Goal: Task Accomplishment & Management: Manage account settings

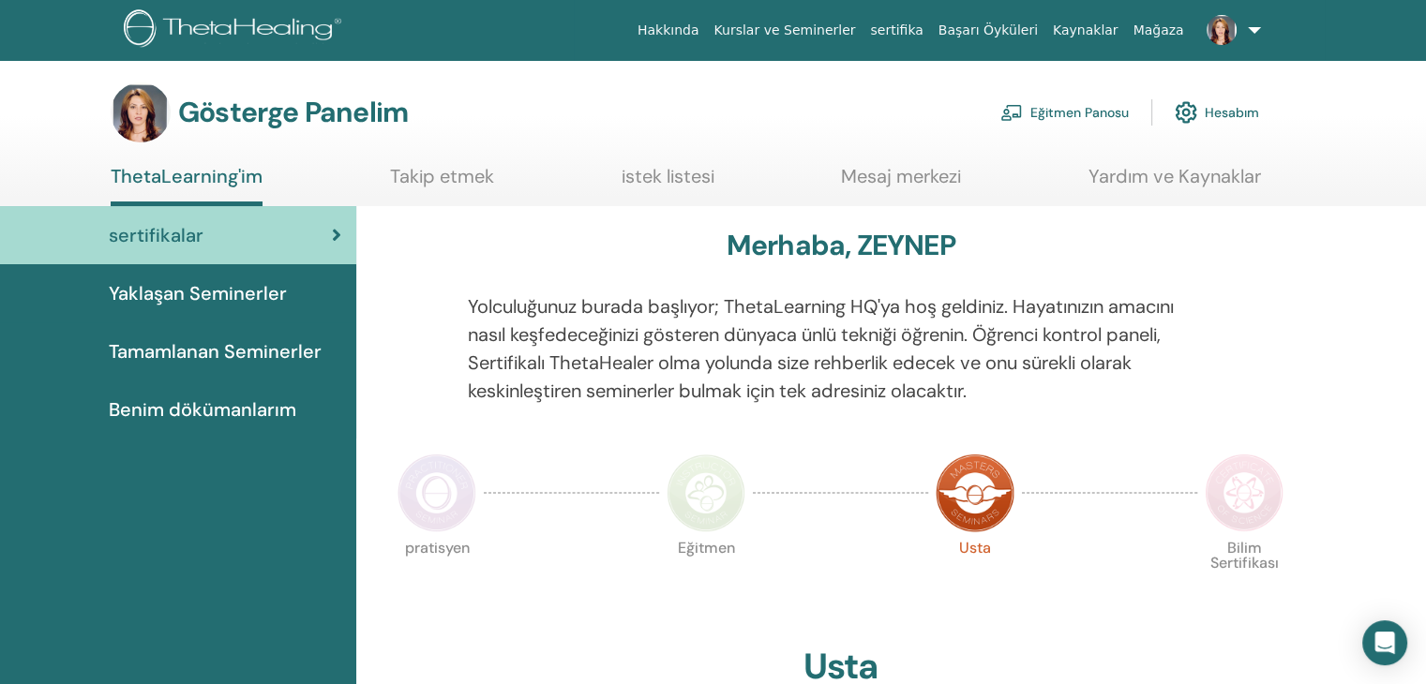
click at [1076, 101] on link "Eğitmen Panosu" at bounding box center [1064, 112] width 128 height 41
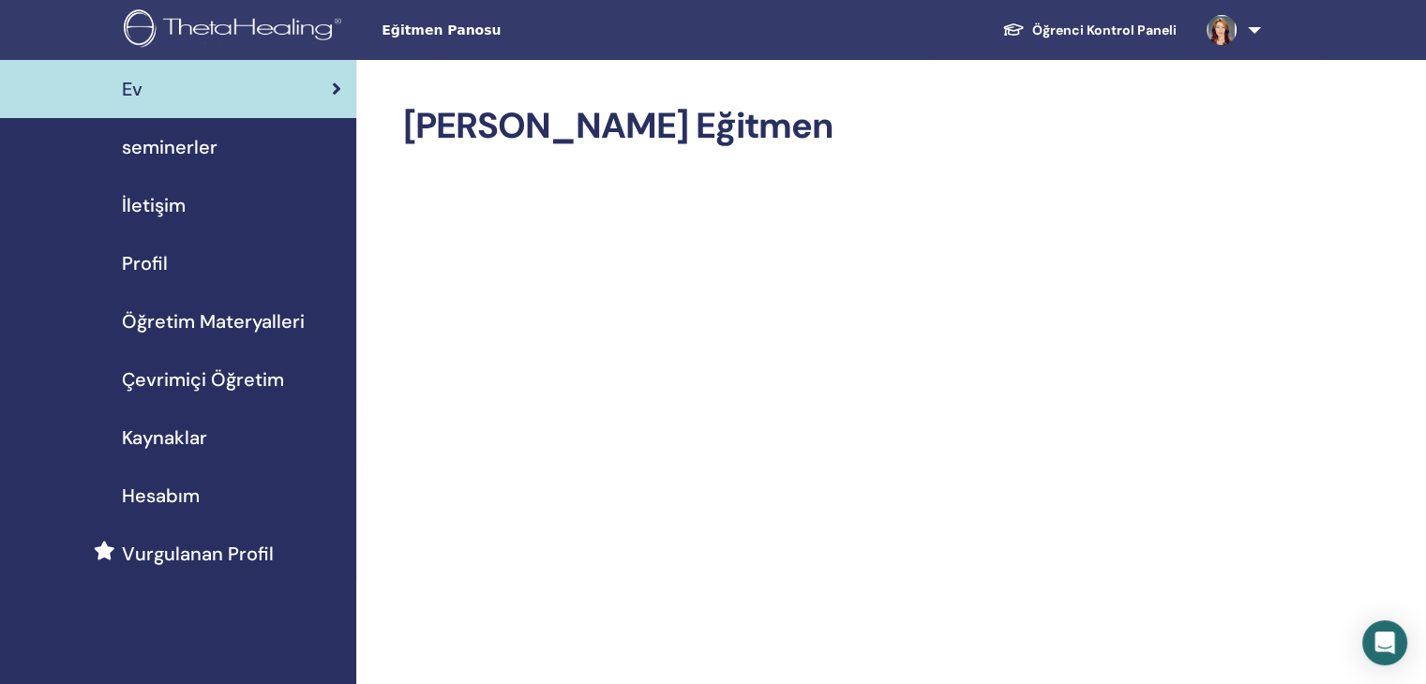
click at [180, 153] on span "seminerler" at bounding box center [170, 147] width 96 height 28
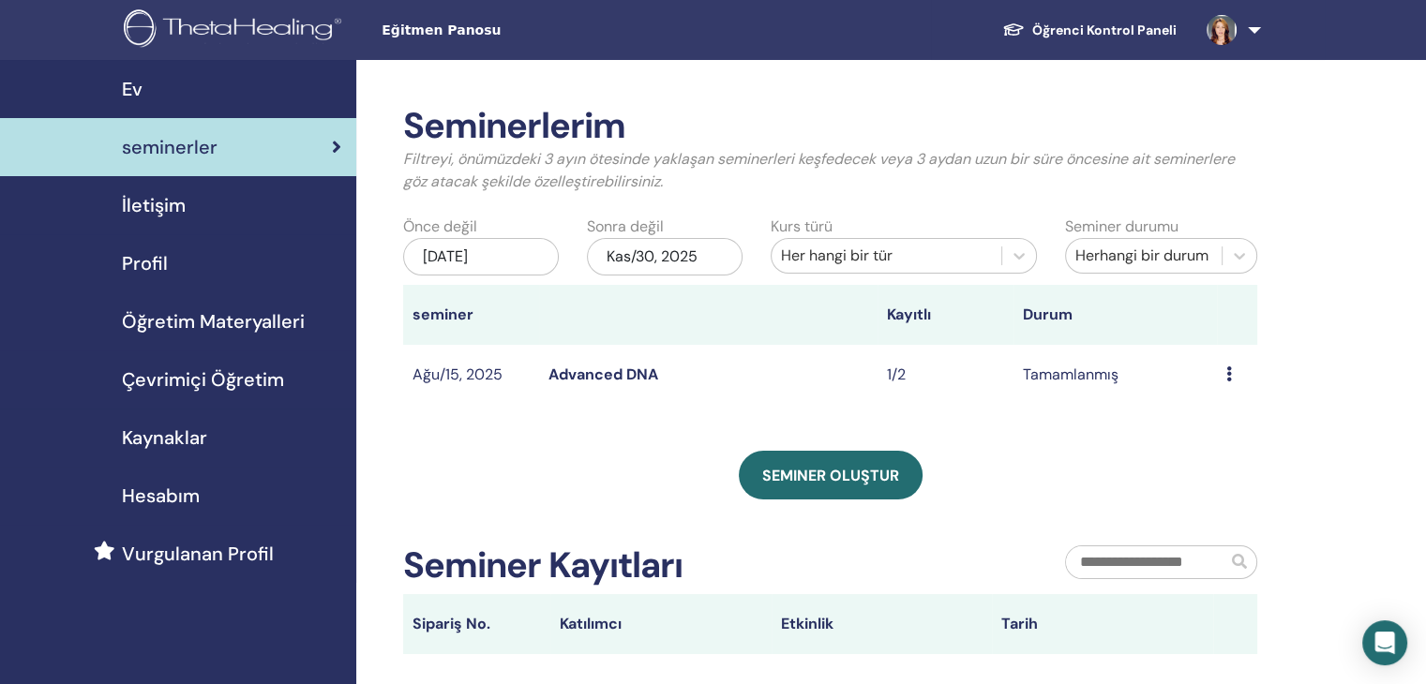
click at [503, 253] on div "May/31, 2025" at bounding box center [481, 256] width 156 height 37
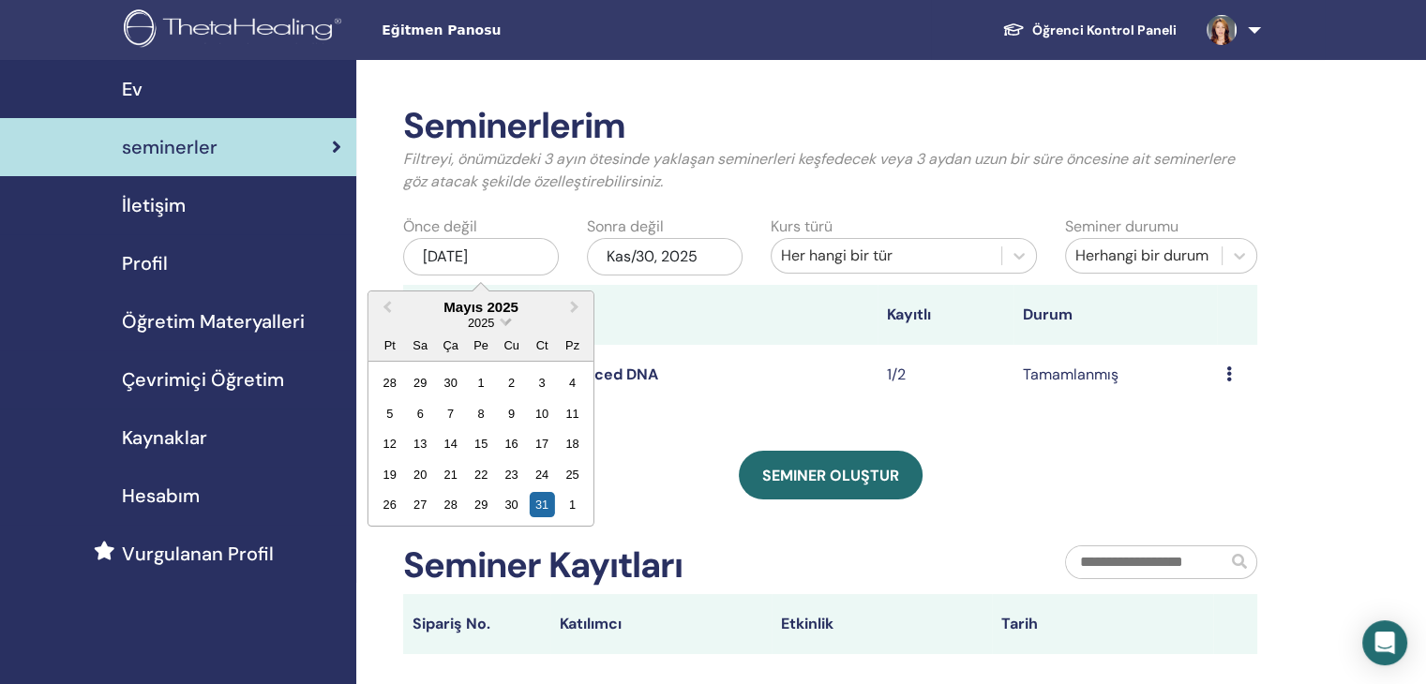
click at [504, 317] on span "Choose Date" at bounding box center [505, 320] width 12 height 12
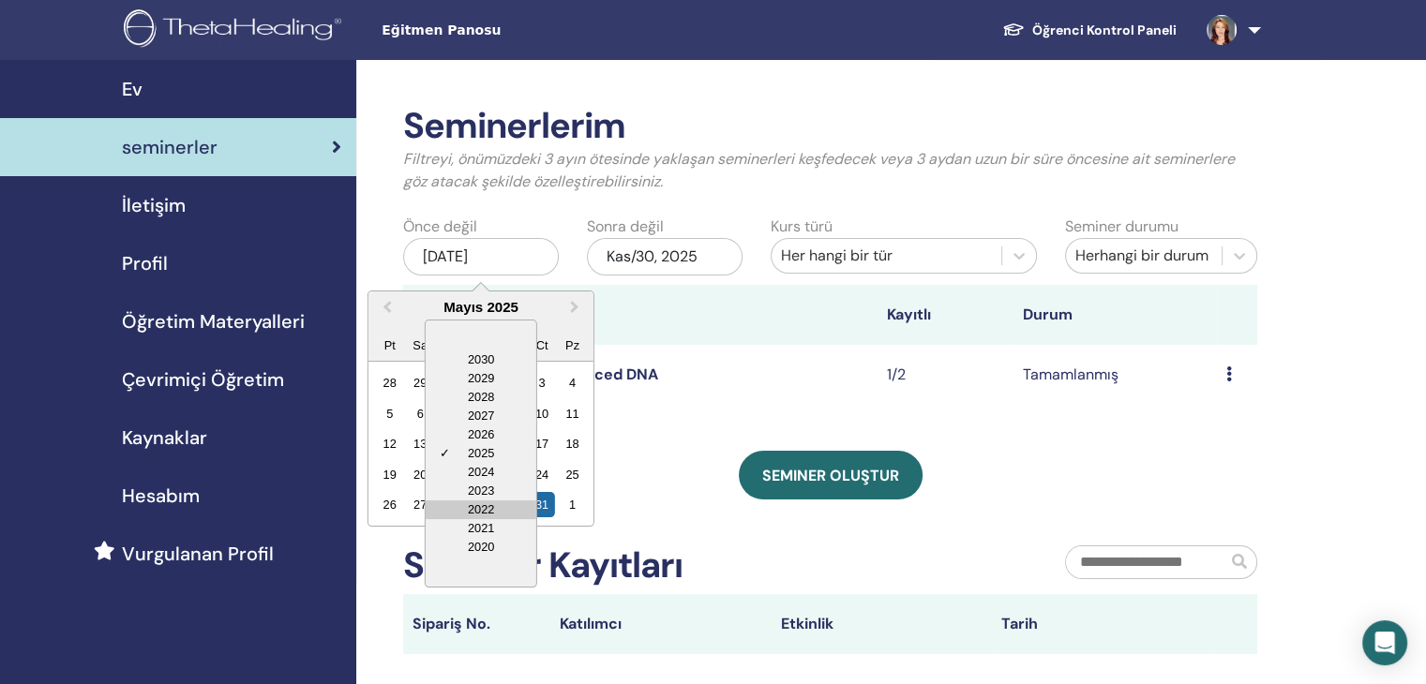
click at [464, 511] on div "2022" at bounding box center [481, 509] width 111 height 19
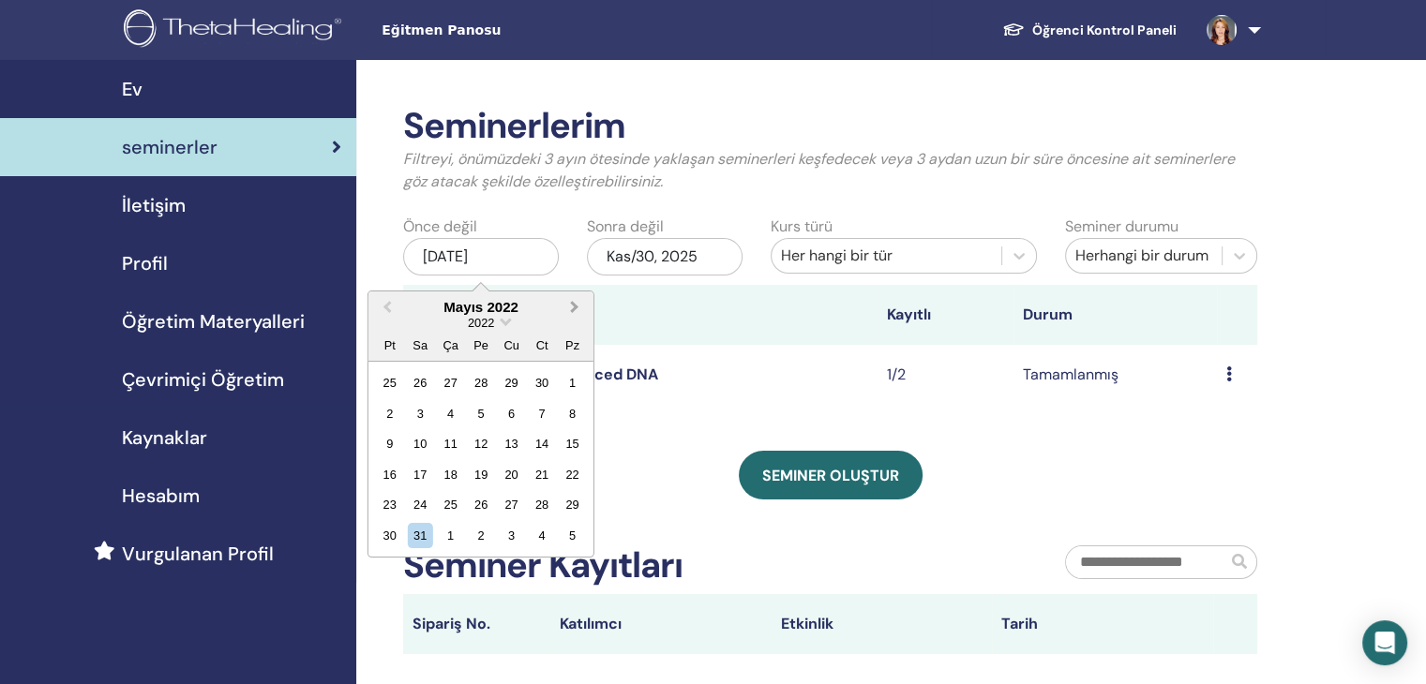
click at [575, 303] on button "Next Month" at bounding box center [576, 308] width 30 height 30
click at [387, 303] on span "Previous Month" at bounding box center [387, 307] width 0 height 20
click at [1009, 255] on icon at bounding box center [1018, 255] width 19 height 19
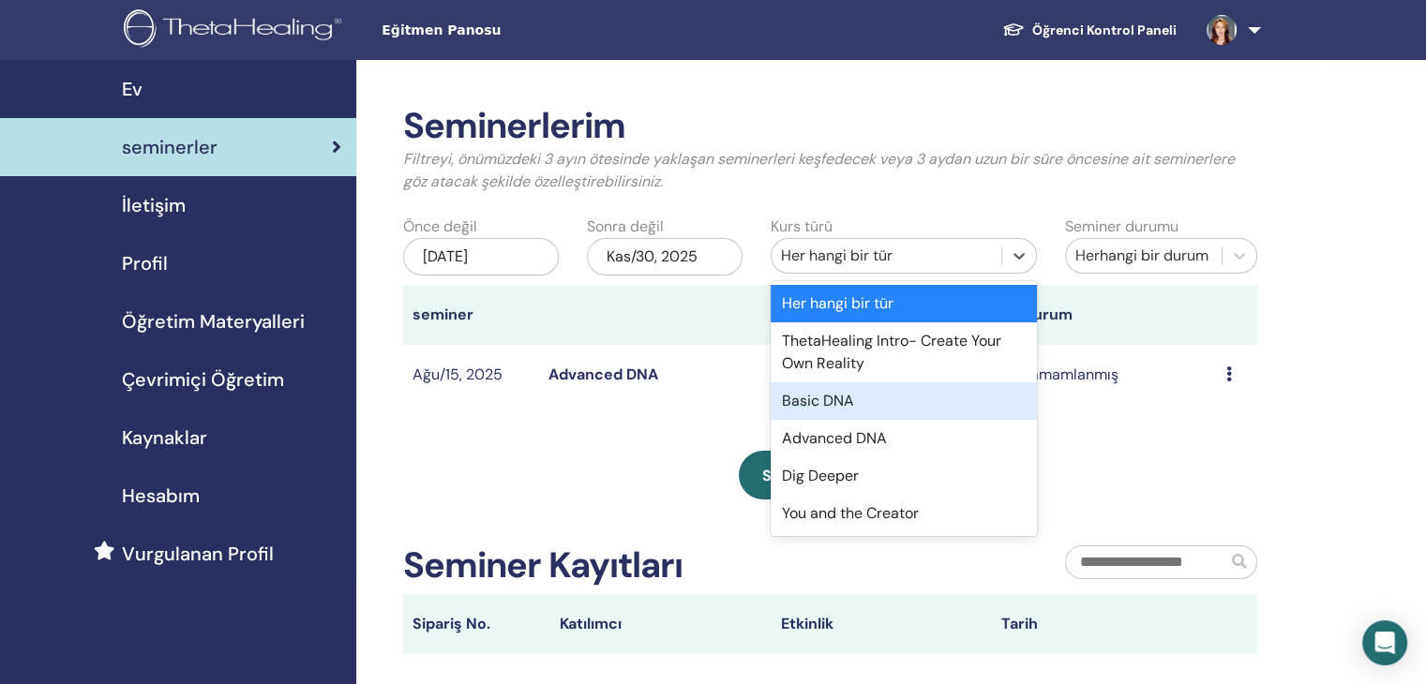
click at [825, 399] on div "Basic DNA" at bounding box center [903, 400] width 266 height 37
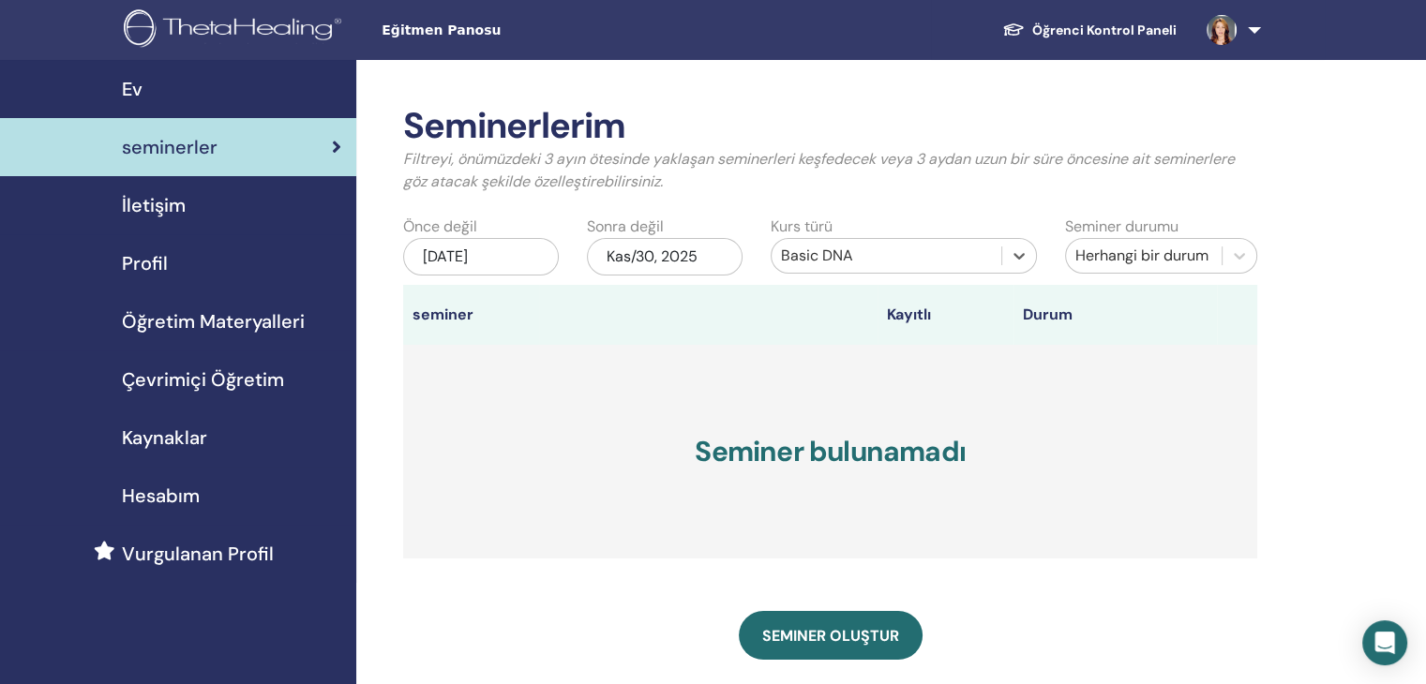
click at [515, 260] on div "[DATE]" at bounding box center [481, 256] width 156 height 37
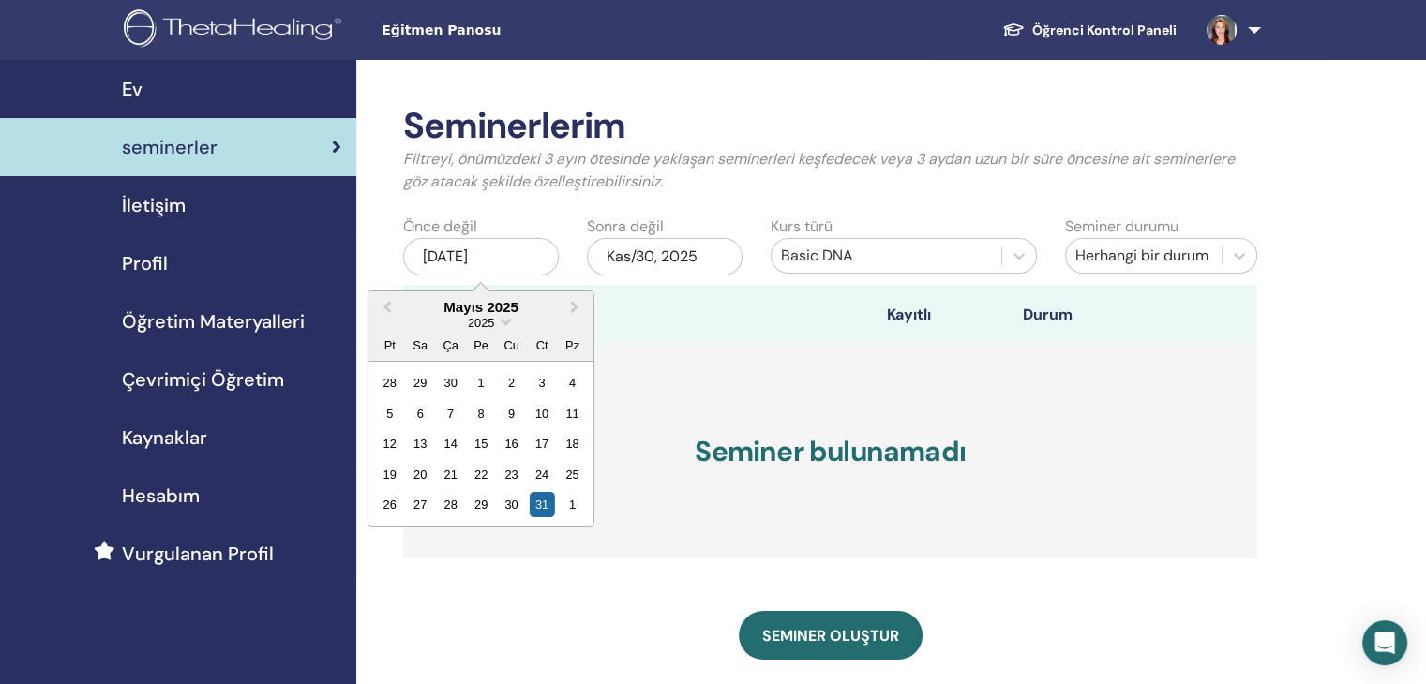
click at [517, 253] on div "[DATE]" at bounding box center [481, 256] width 156 height 37
click at [503, 256] on div "[DATE]" at bounding box center [481, 256] width 156 height 37
click at [502, 322] on span "Choose Date" at bounding box center [505, 320] width 12 height 12
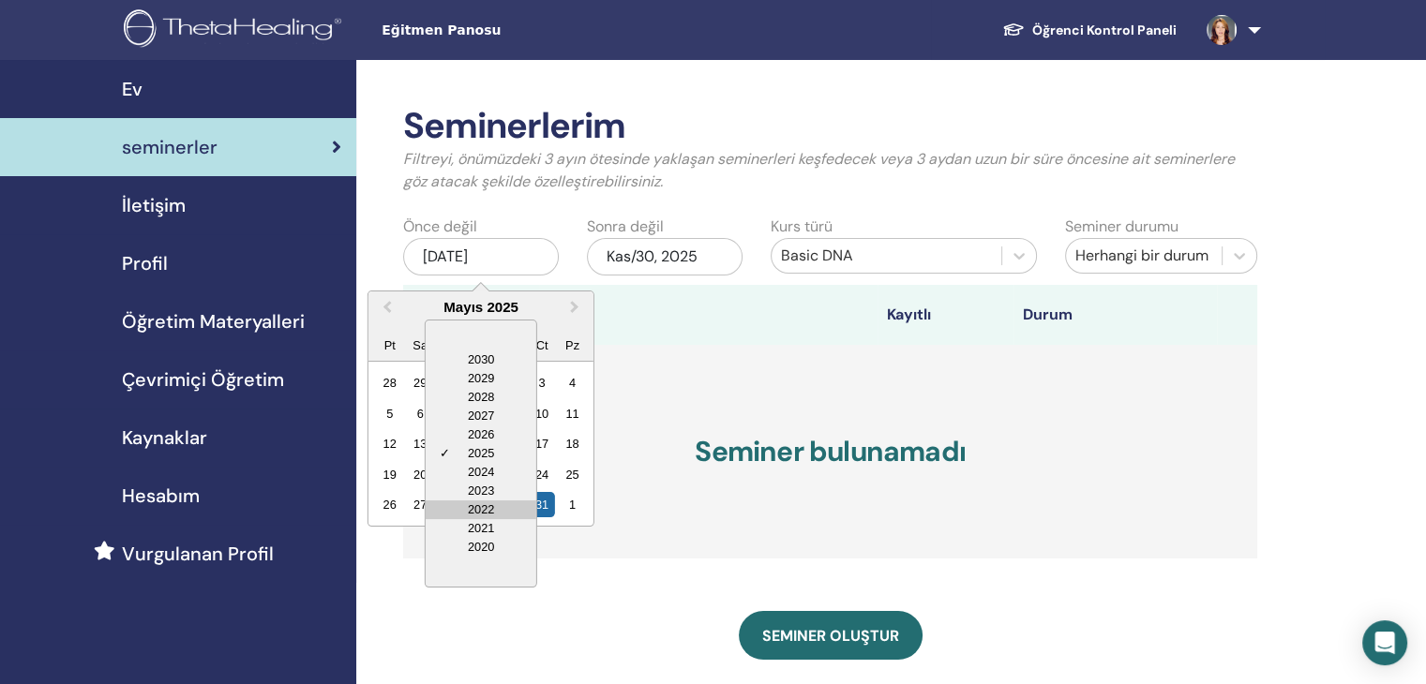
click at [499, 509] on div "2022" at bounding box center [481, 509] width 111 height 19
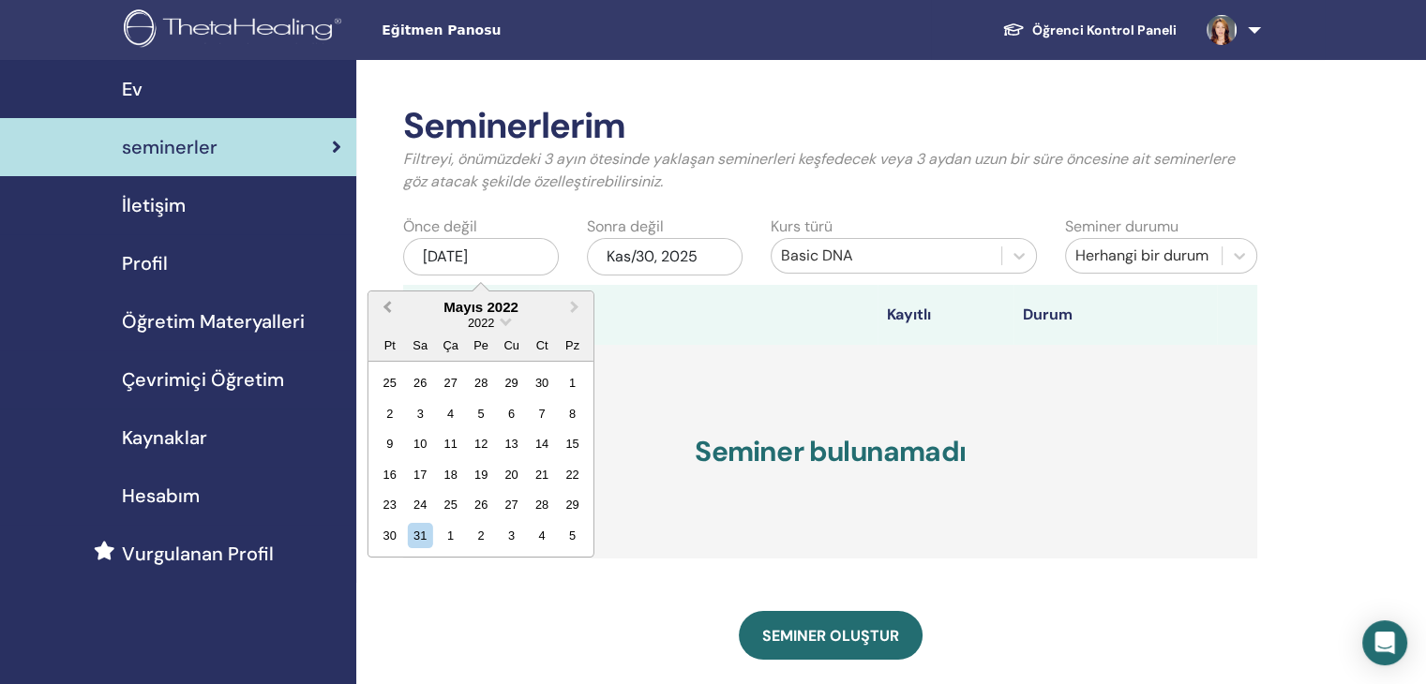
click at [384, 309] on button "Previous Month" at bounding box center [385, 308] width 30 height 30
click at [508, 443] on div "15" at bounding box center [511, 443] width 25 height 25
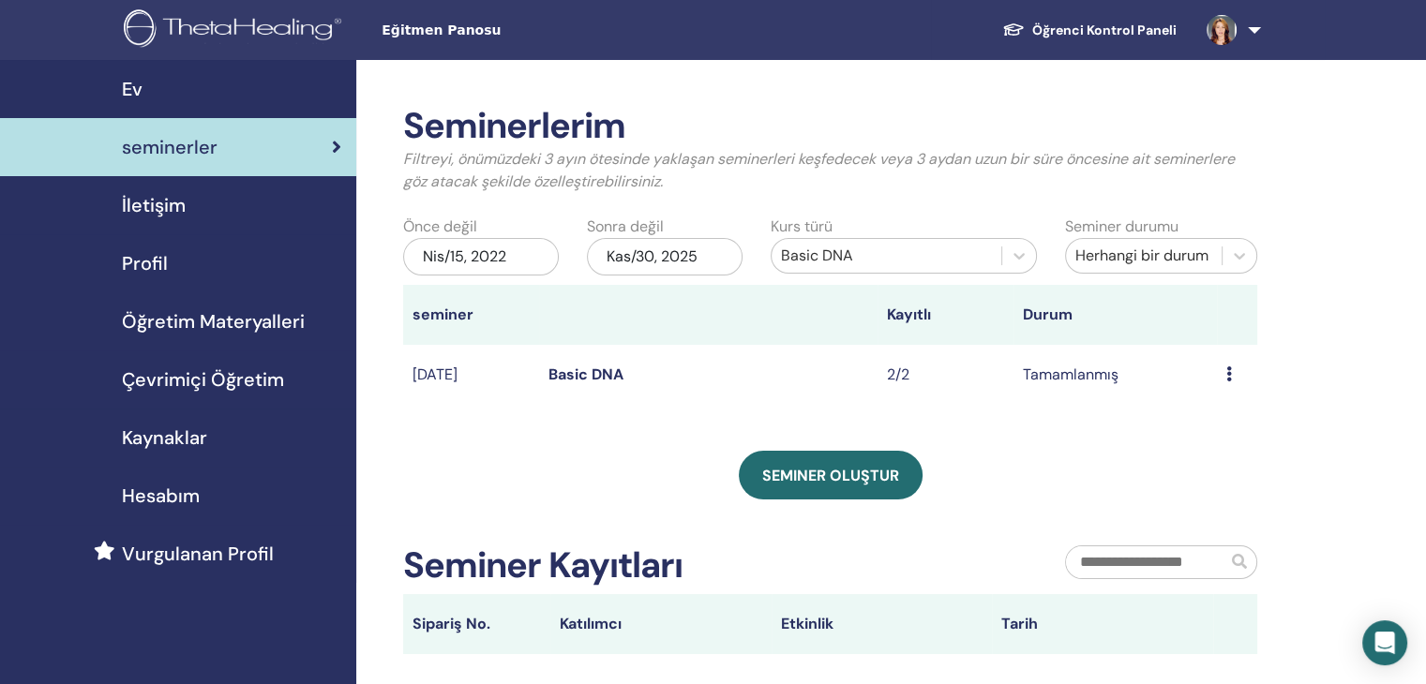
click at [599, 376] on link "Basic DNA" at bounding box center [585, 375] width 75 height 20
click at [472, 256] on div "[DATE]" at bounding box center [481, 256] width 156 height 37
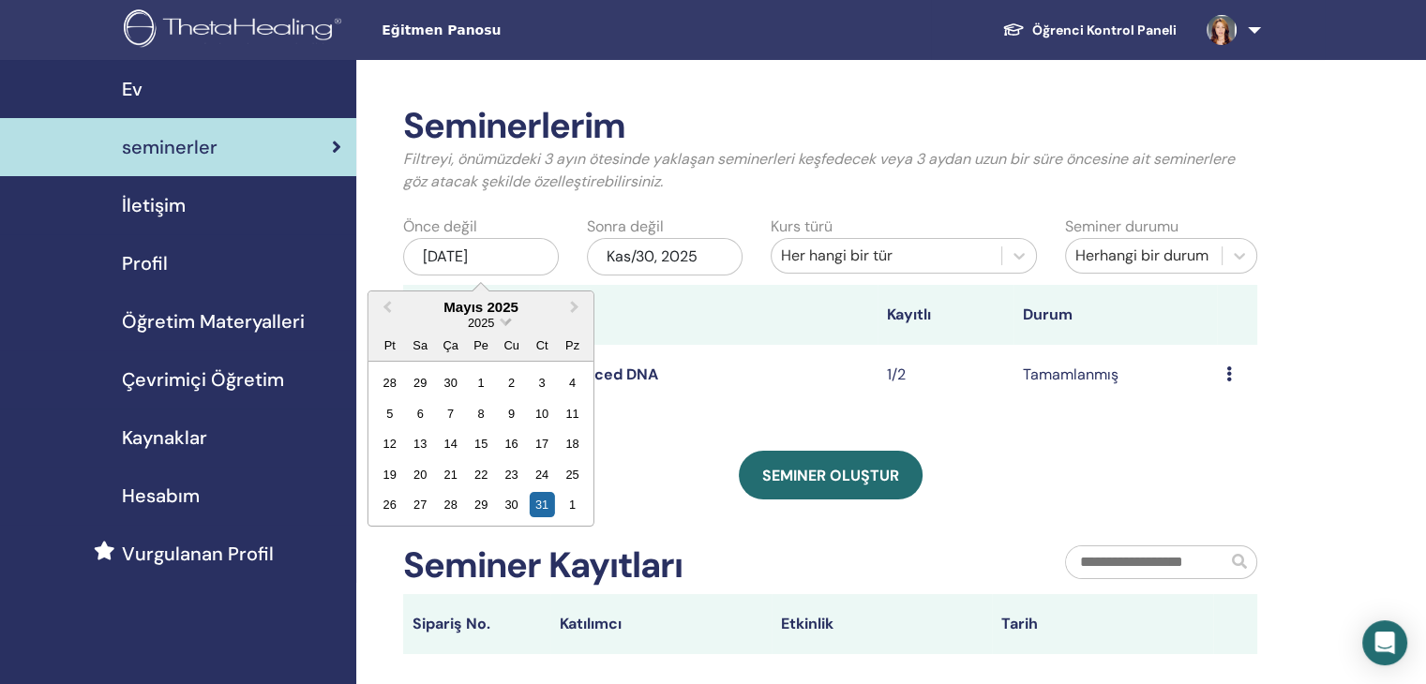
click at [504, 320] on span "Choose Date" at bounding box center [505, 320] width 12 height 12
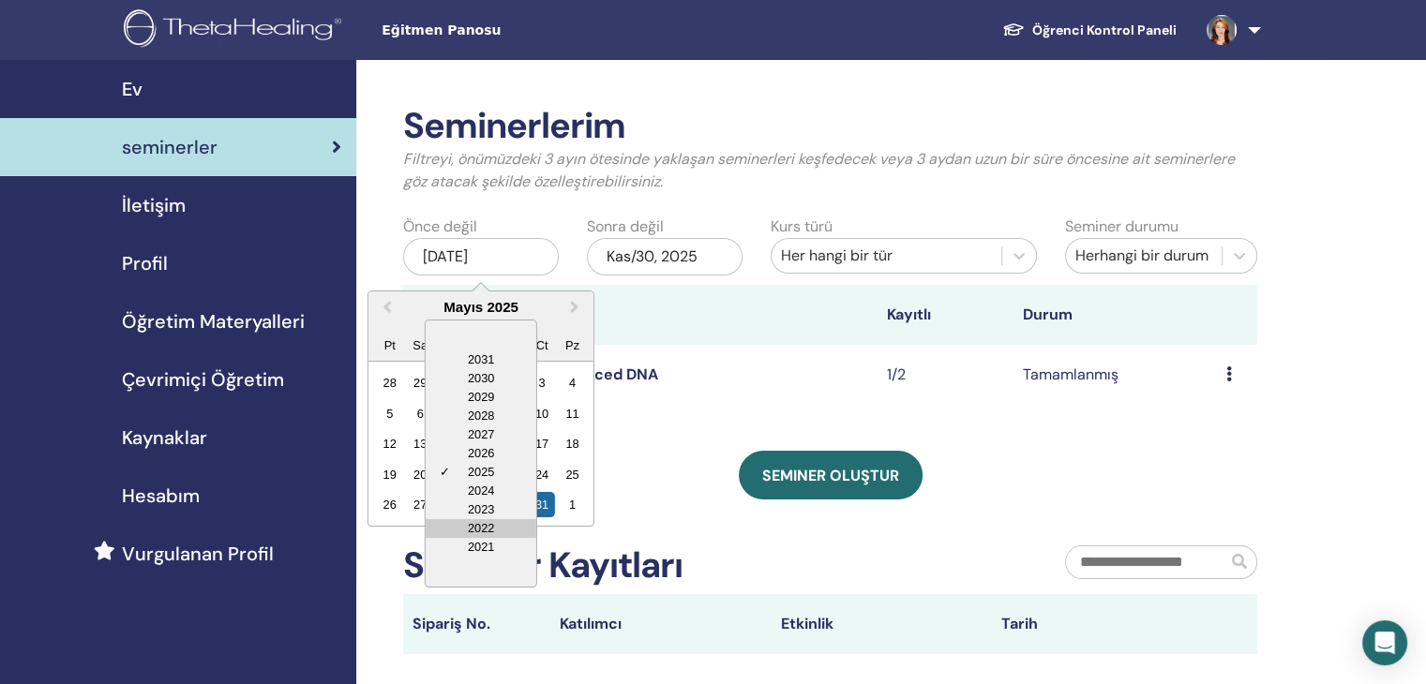
click at [485, 522] on div "2022" at bounding box center [481, 528] width 111 height 19
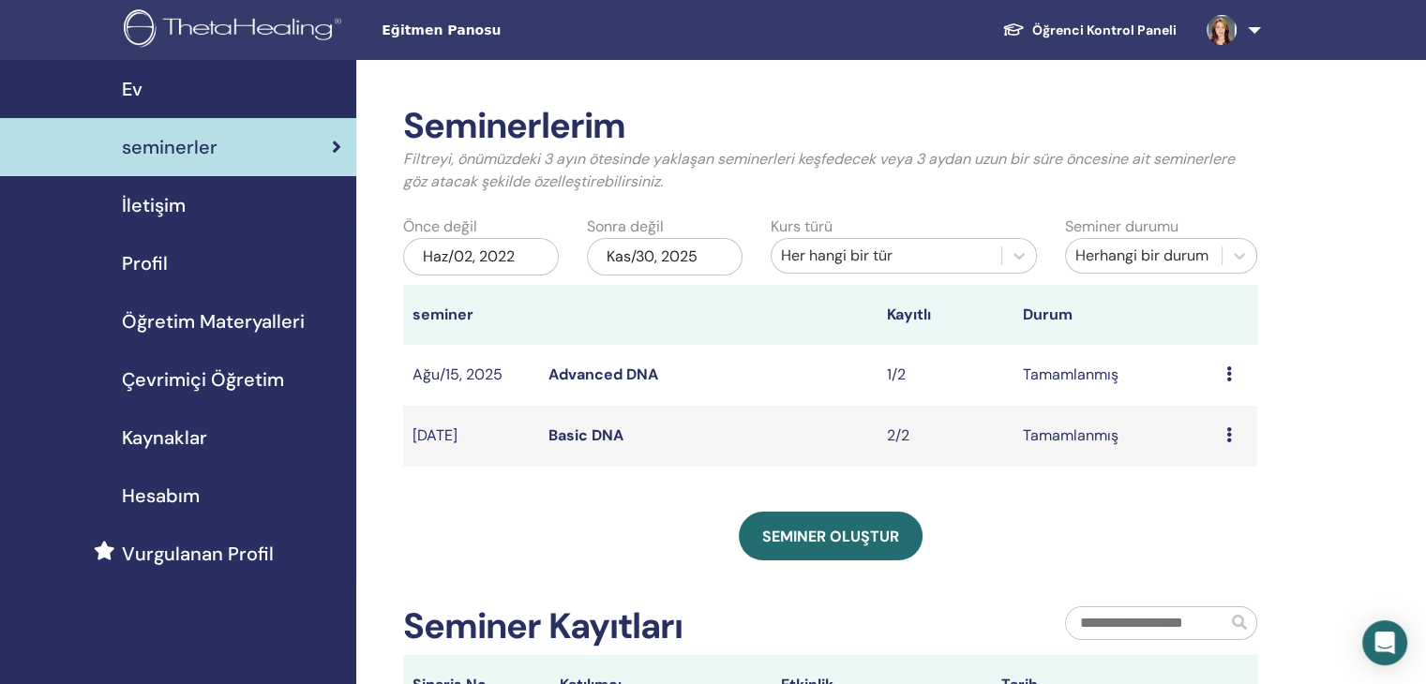
click at [484, 258] on div "Haz/02, 2022" at bounding box center [481, 256] width 156 height 37
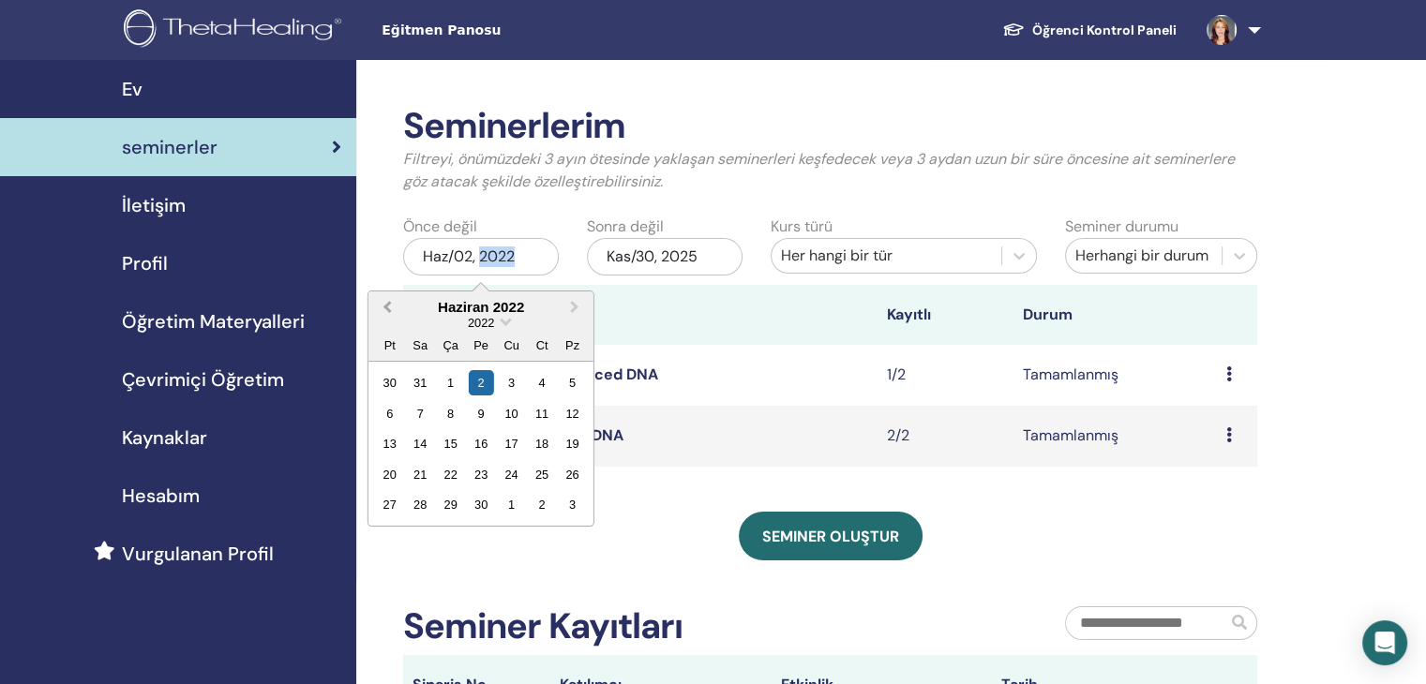
click at [387, 309] on span "Previous Month" at bounding box center [387, 307] width 0 height 20
click at [578, 313] on button "Next Month" at bounding box center [576, 308] width 30 height 30
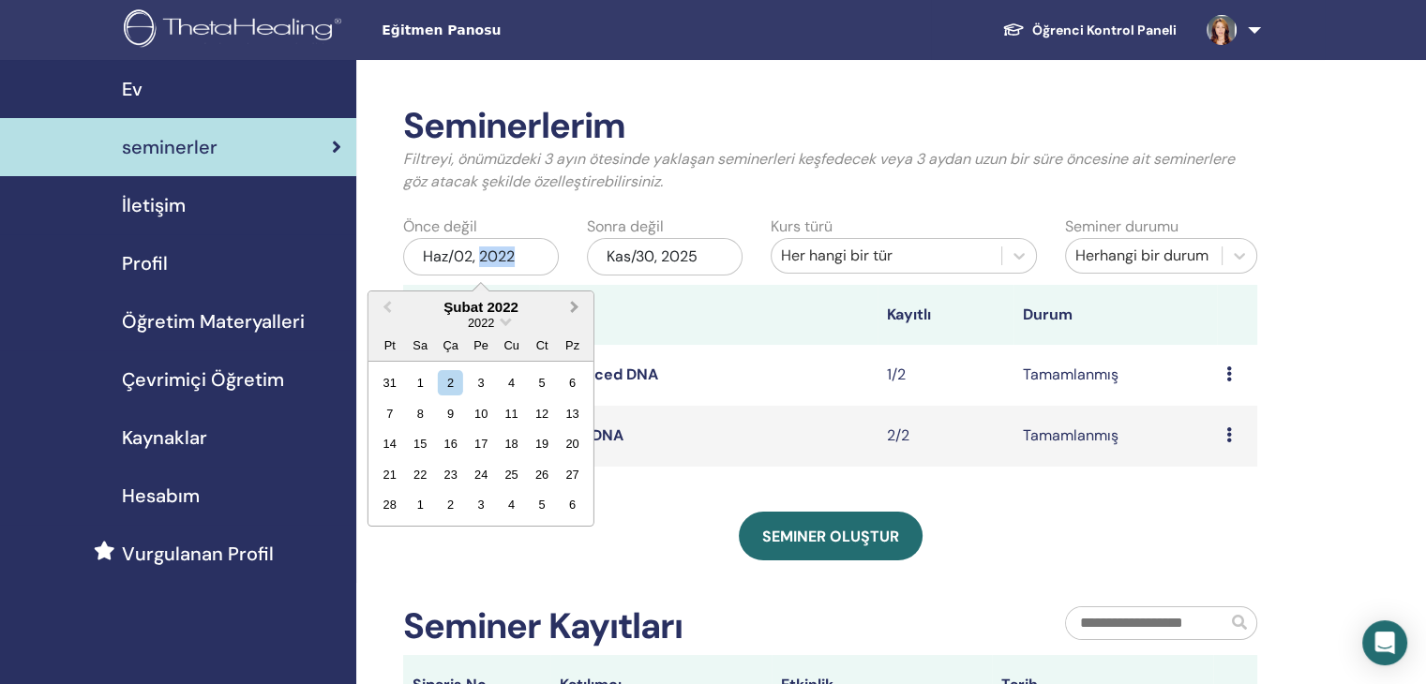
click at [578, 313] on button "Next Month" at bounding box center [576, 308] width 30 height 30
click at [514, 442] on div "15" at bounding box center [511, 443] width 25 height 25
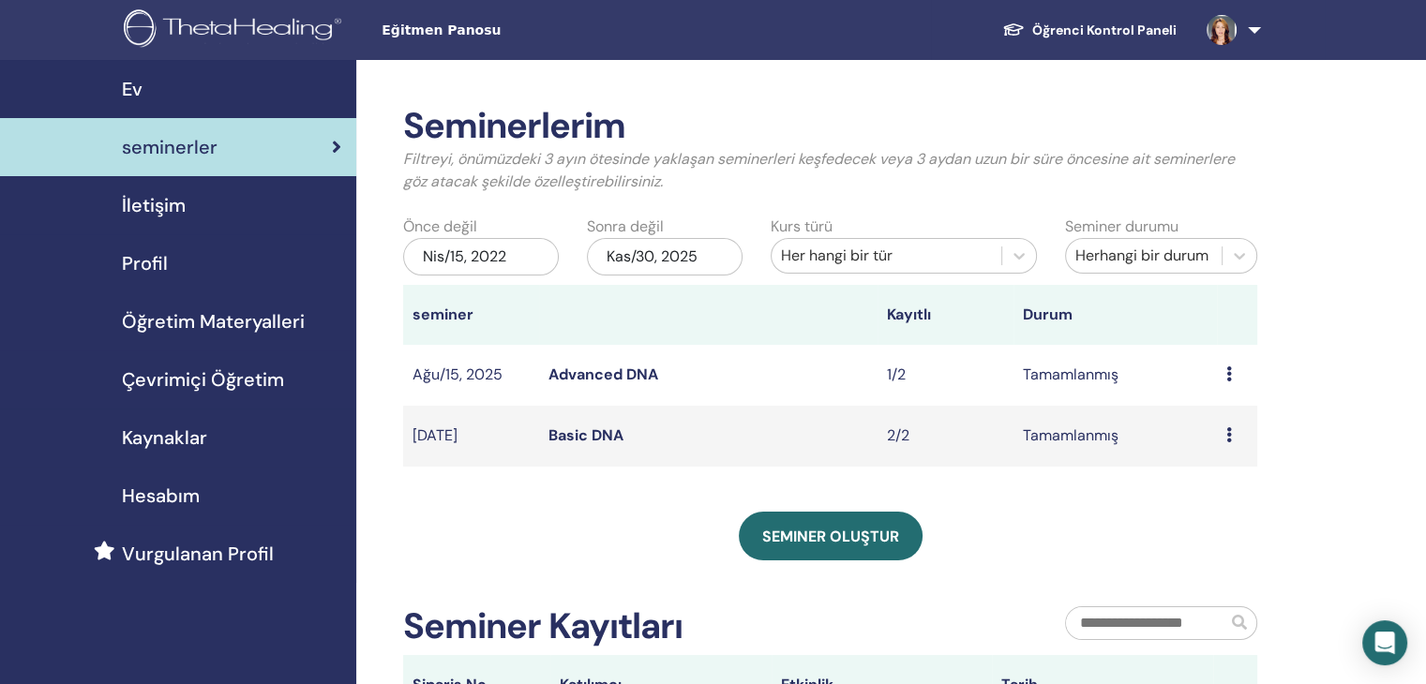
click at [667, 254] on div "Kas/30, 2025" at bounding box center [665, 256] width 156 height 37
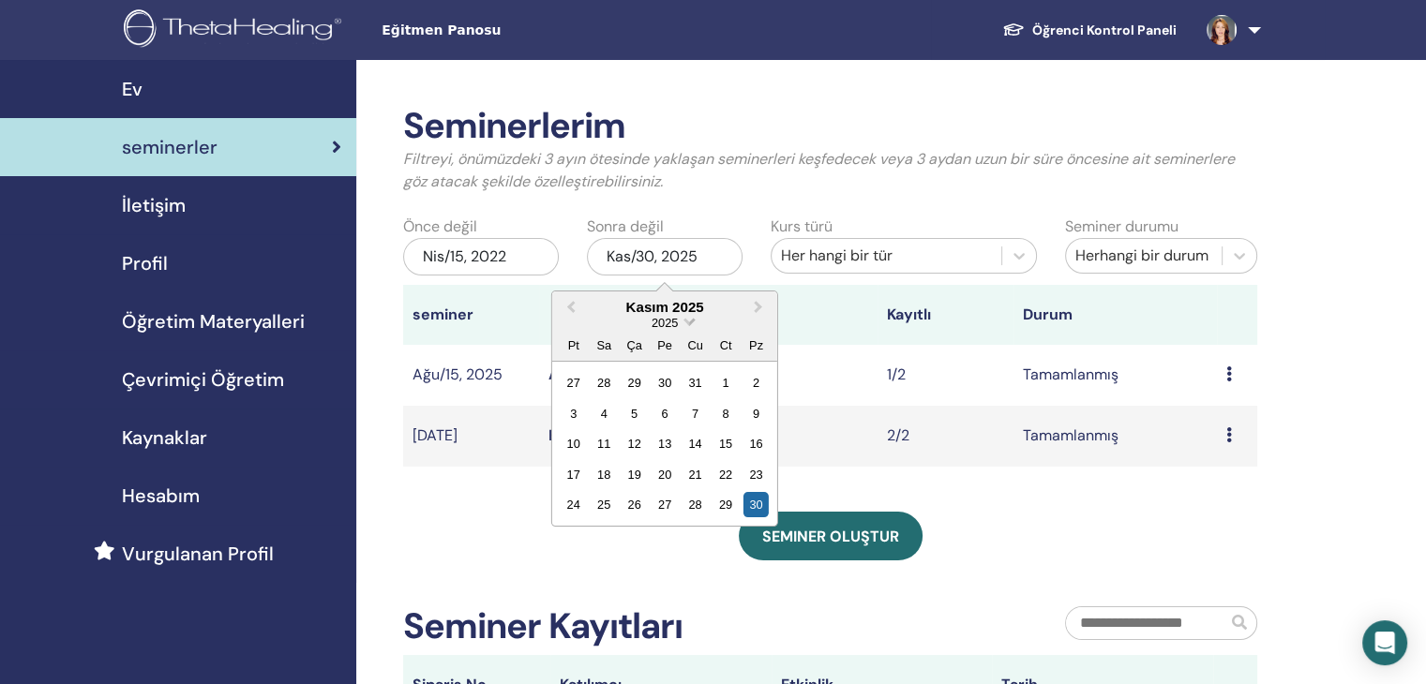
click at [685, 320] on span "Choose Date" at bounding box center [688, 320] width 12 height 12
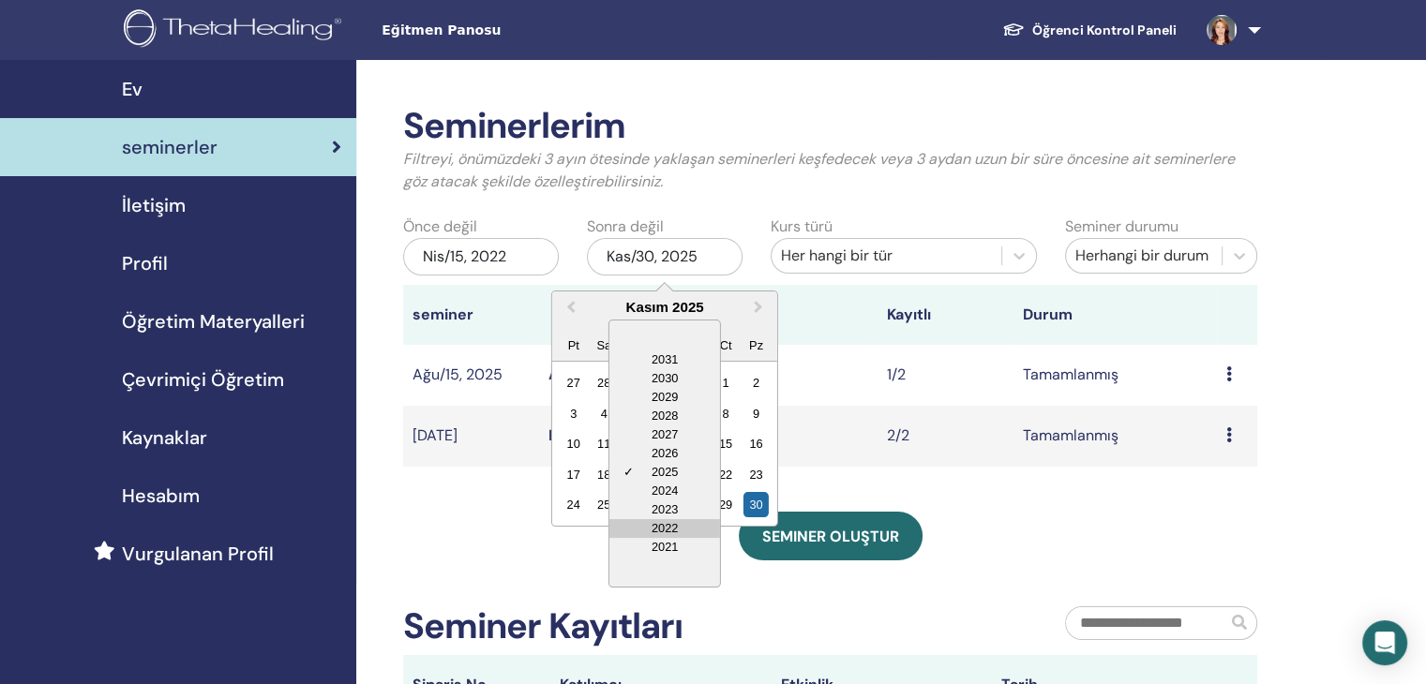
click at [652, 524] on div "2022" at bounding box center [664, 528] width 111 height 19
click at [652, 524] on div "Kasım 2025 2031 2030 2029 2028 2027 2026 ✓ 2025 2024 2023 2022 2021 2025 Pt Sa …" at bounding box center [664, 408] width 225 height 235
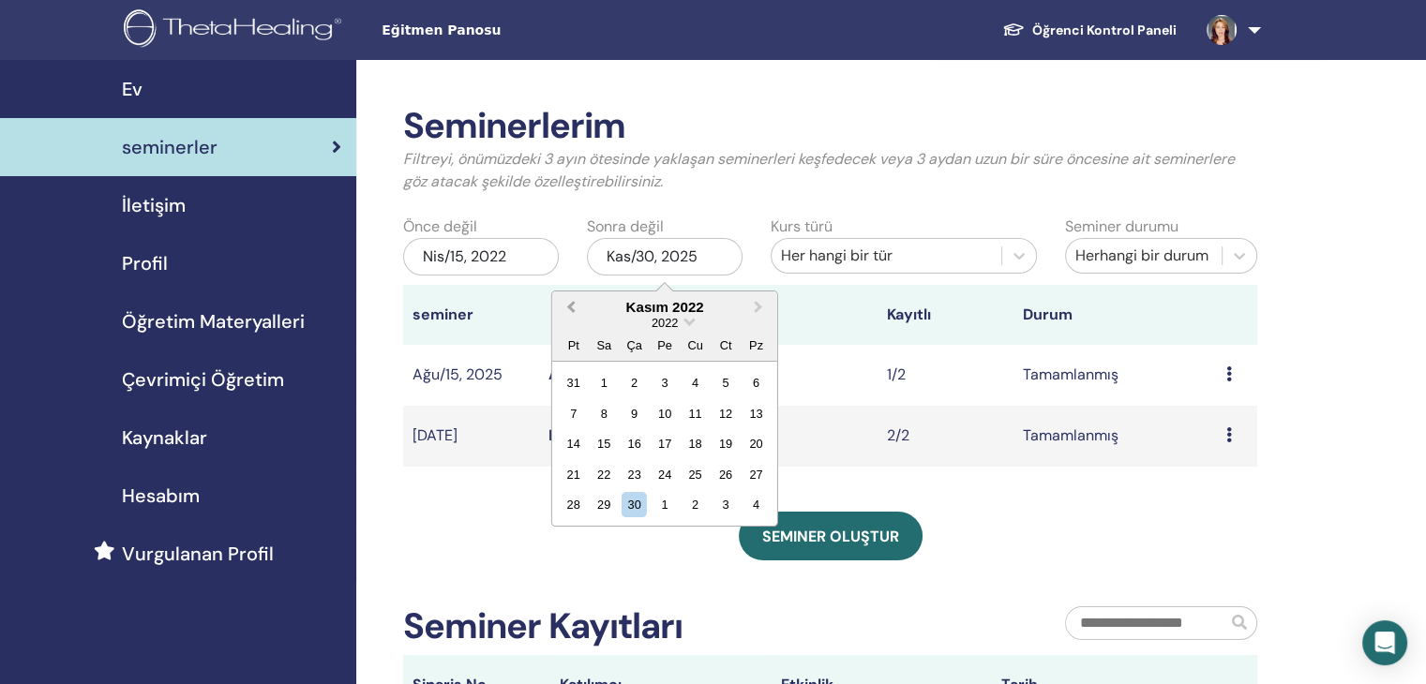
click at [562, 310] on button "Previous Month" at bounding box center [569, 308] width 30 height 30
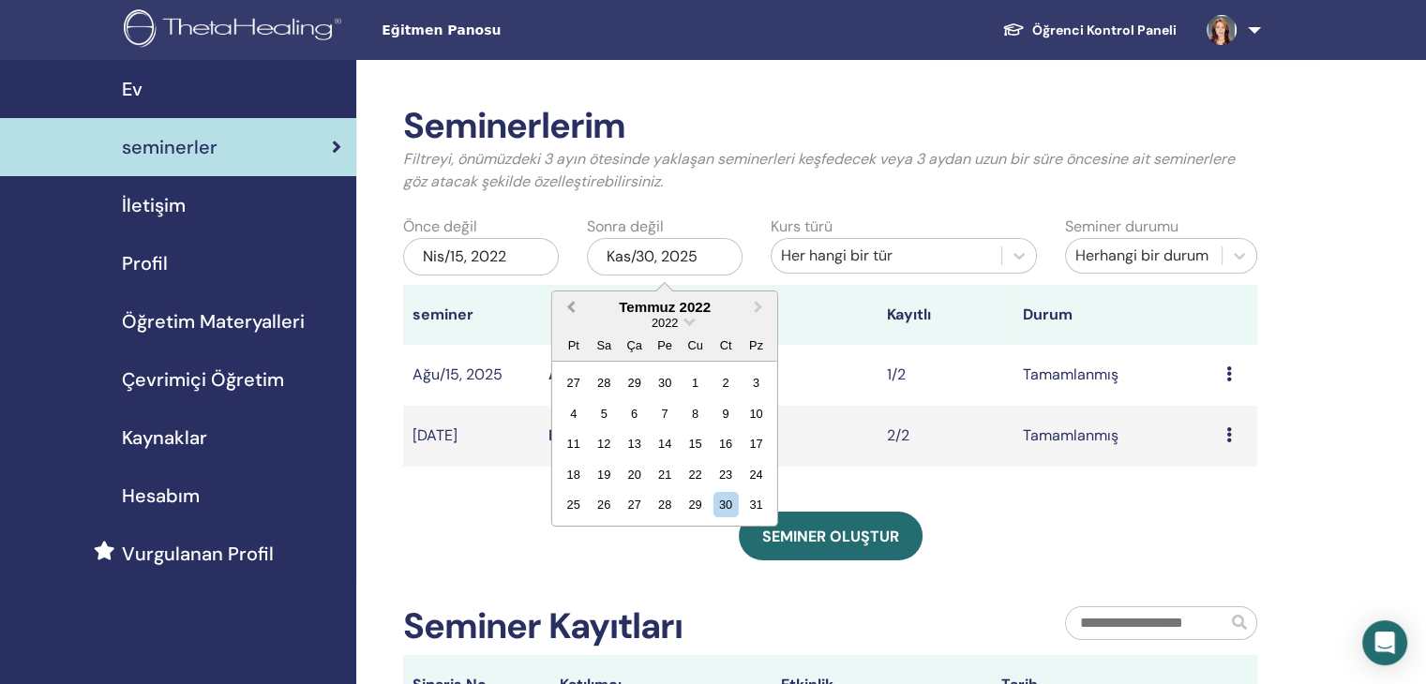
click at [562, 310] on button "Previous Month" at bounding box center [569, 308] width 30 height 30
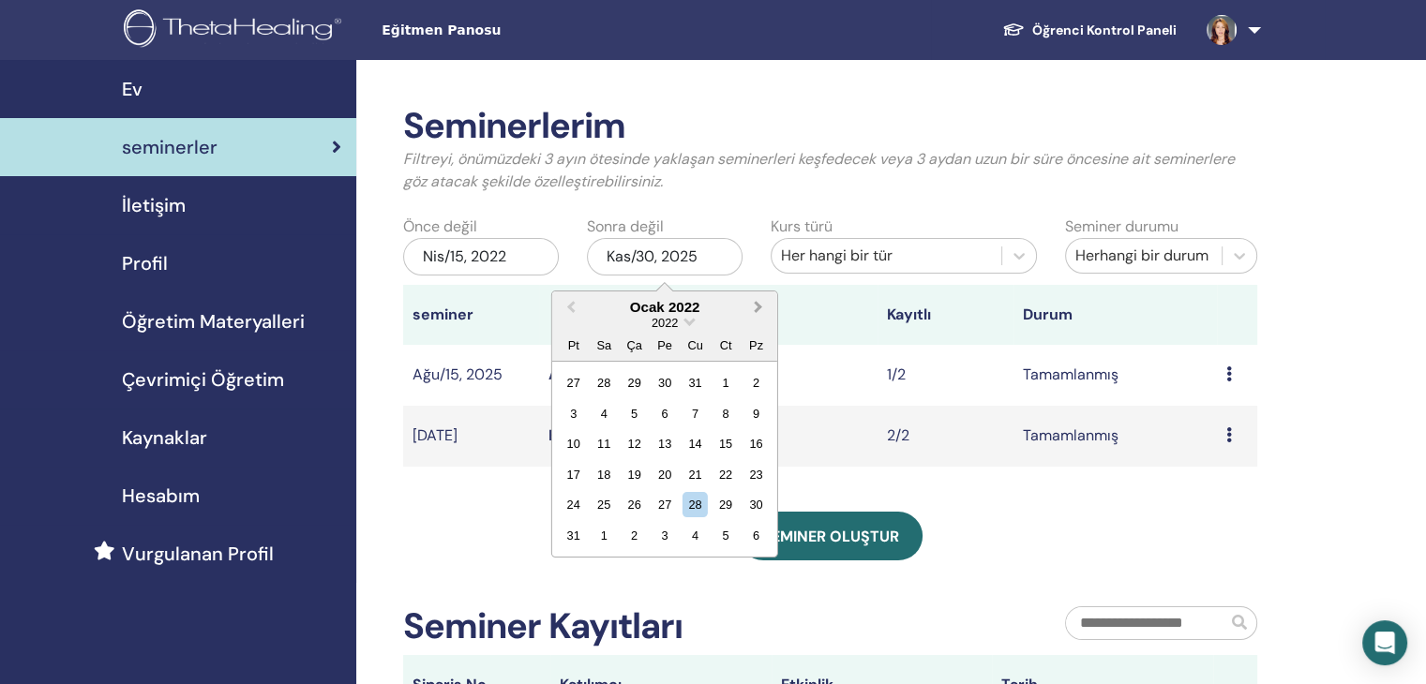
click at [754, 312] on button "Next Month" at bounding box center [760, 308] width 30 height 30
click at [571, 308] on span "Previous Month" at bounding box center [571, 307] width 0 height 20
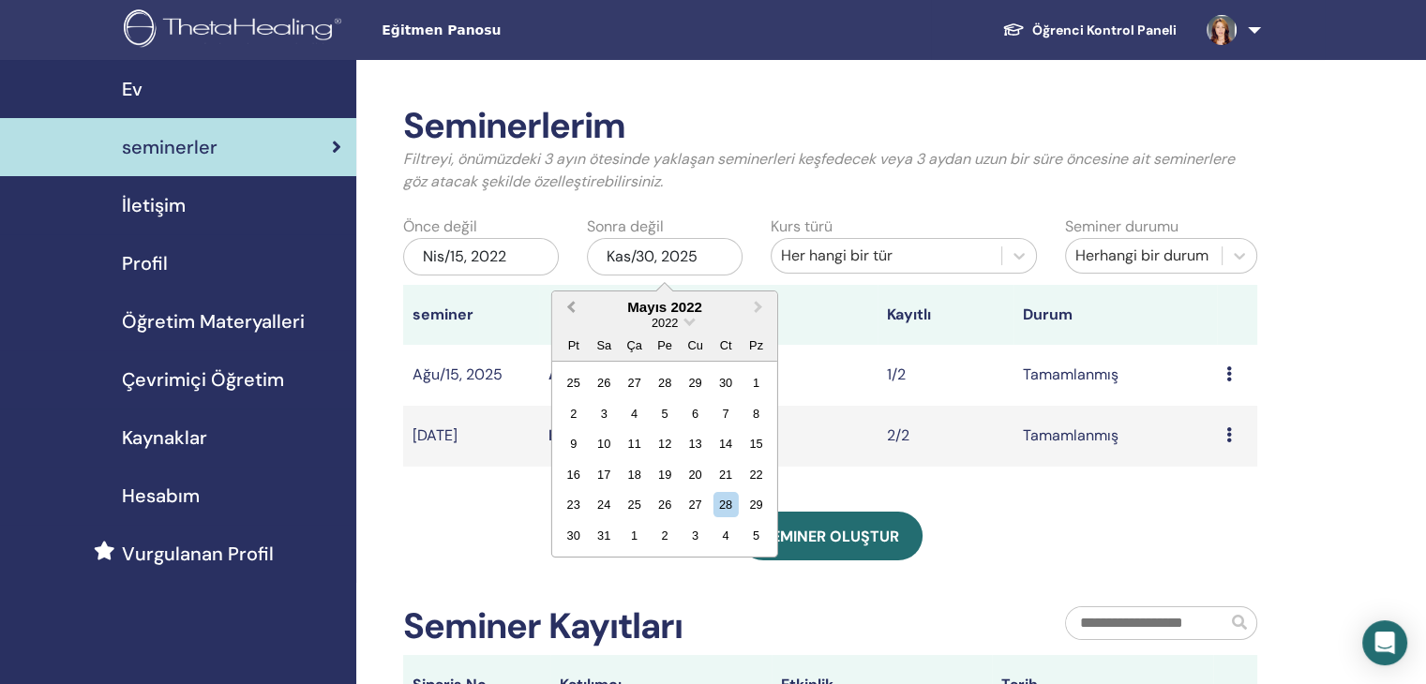
click at [571, 308] on span "Previous Month" at bounding box center [571, 307] width 0 height 20
click at [758, 303] on span "Next Month" at bounding box center [758, 307] width 0 height 20
click at [571, 305] on span "Previous Month" at bounding box center [571, 307] width 0 height 20
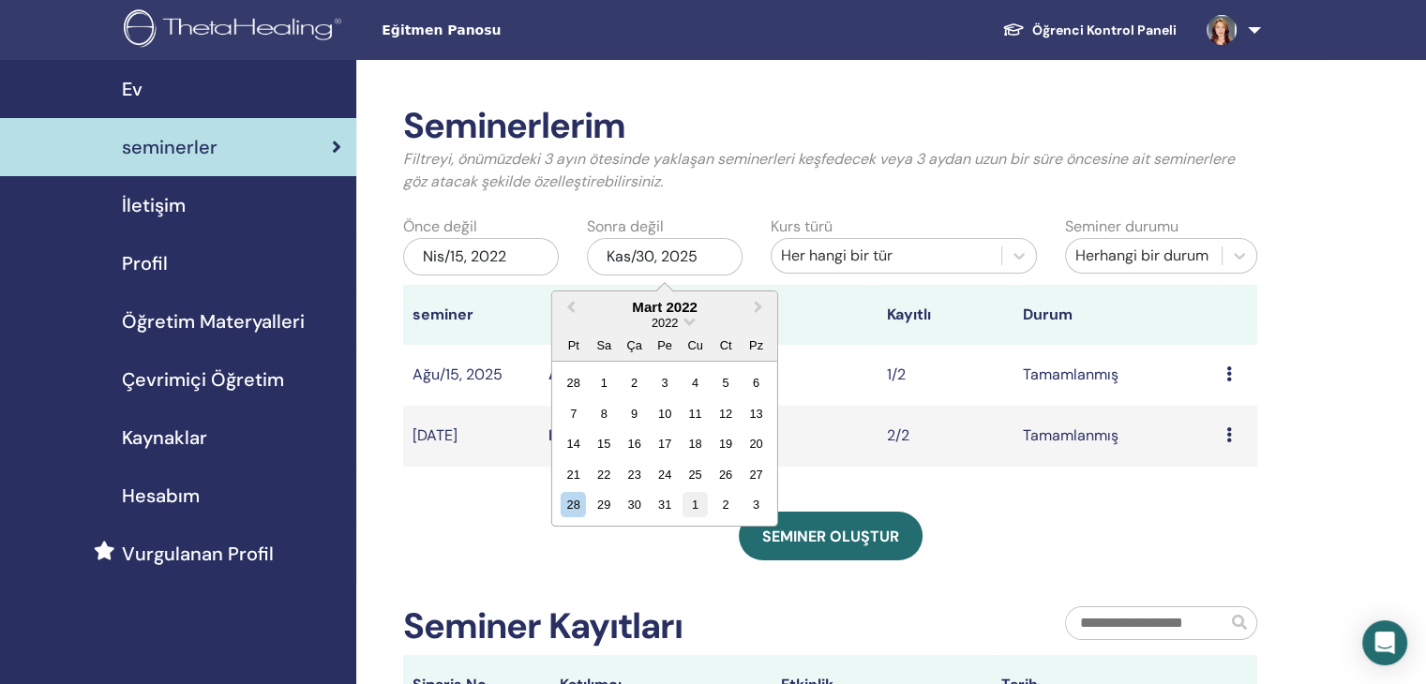
click at [693, 502] on div "1" at bounding box center [694, 504] width 25 height 25
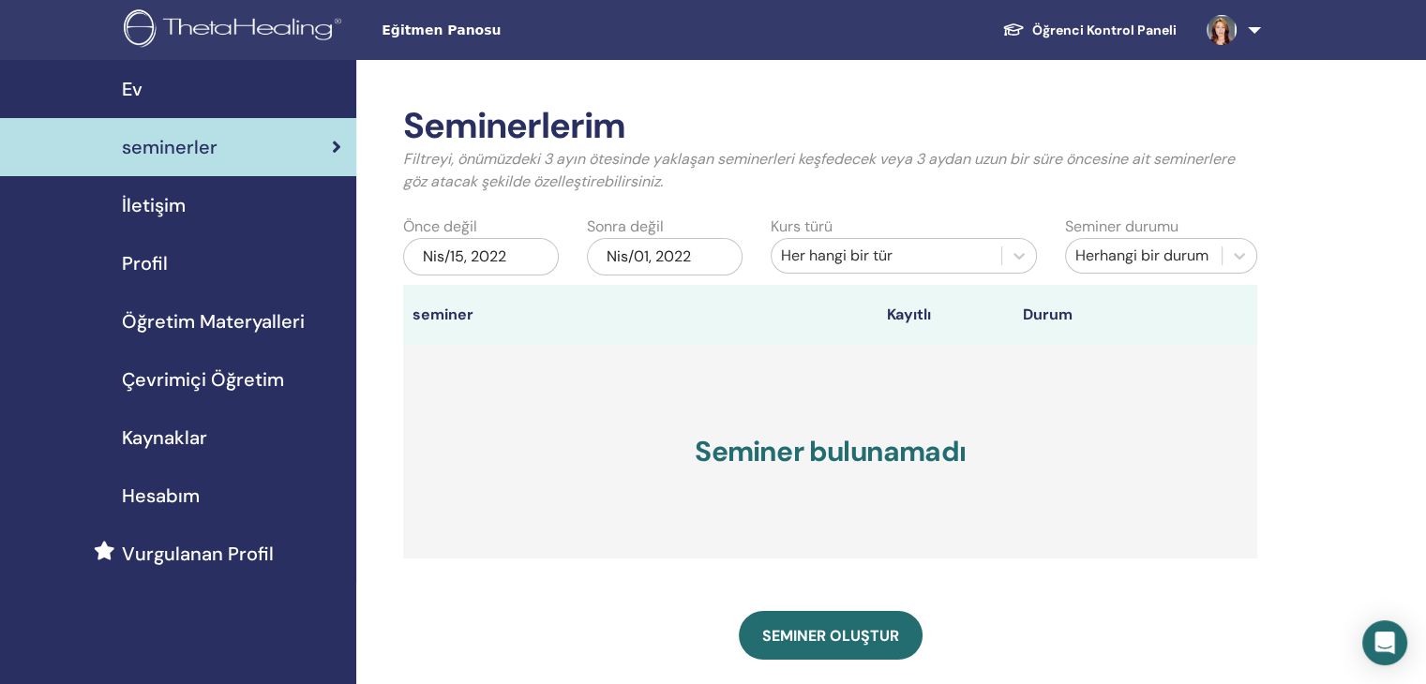
click at [689, 250] on div "Nis/01, 2022" at bounding box center [665, 256] width 156 height 37
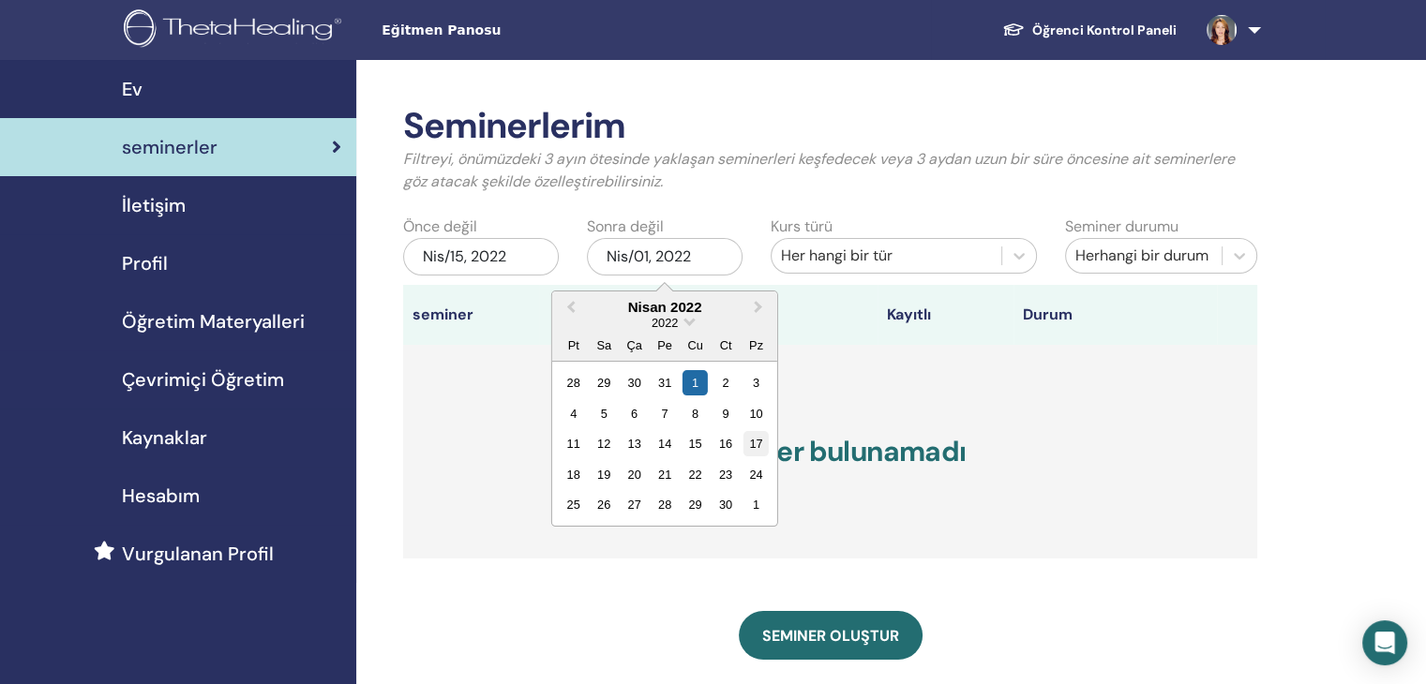
click at [754, 441] on div "17" at bounding box center [755, 443] width 25 height 25
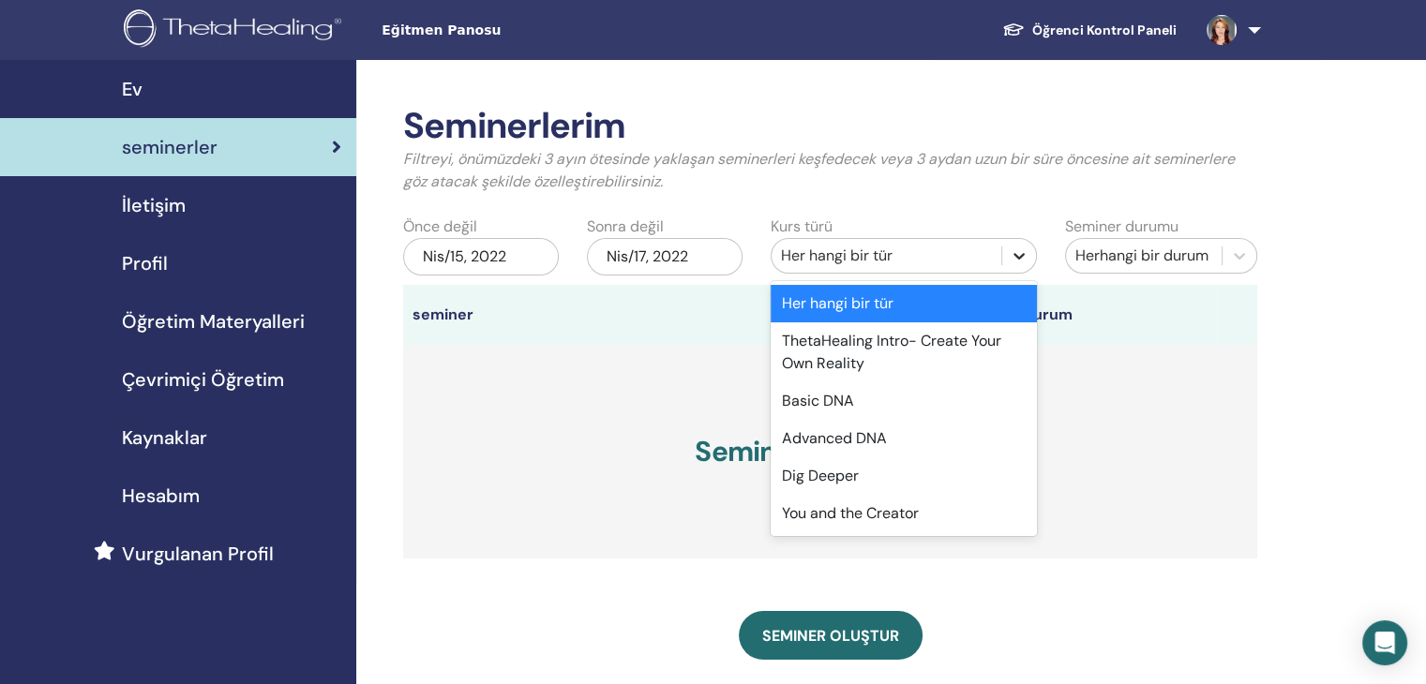
click at [1016, 256] on icon at bounding box center [1018, 256] width 11 height 7
click at [828, 399] on div "Basic DNA" at bounding box center [903, 400] width 266 height 37
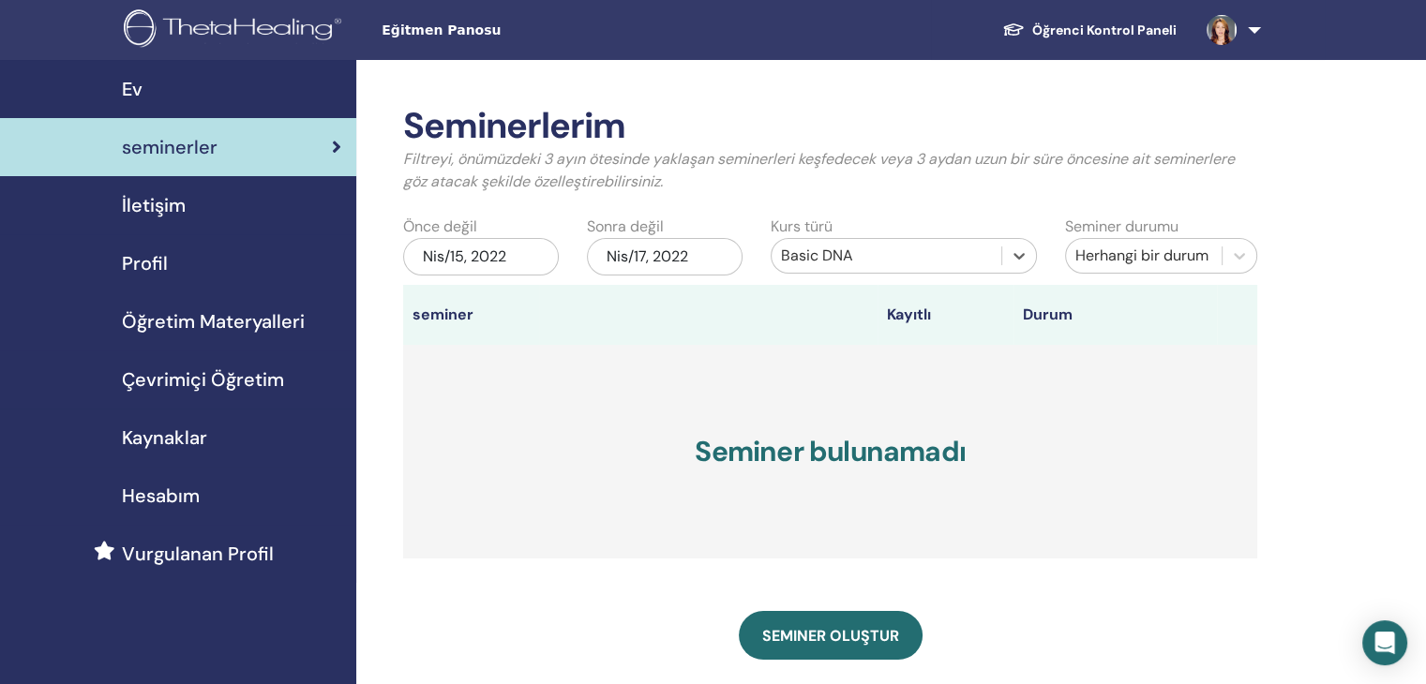
click at [139, 145] on span "seminerler" at bounding box center [170, 147] width 96 height 28
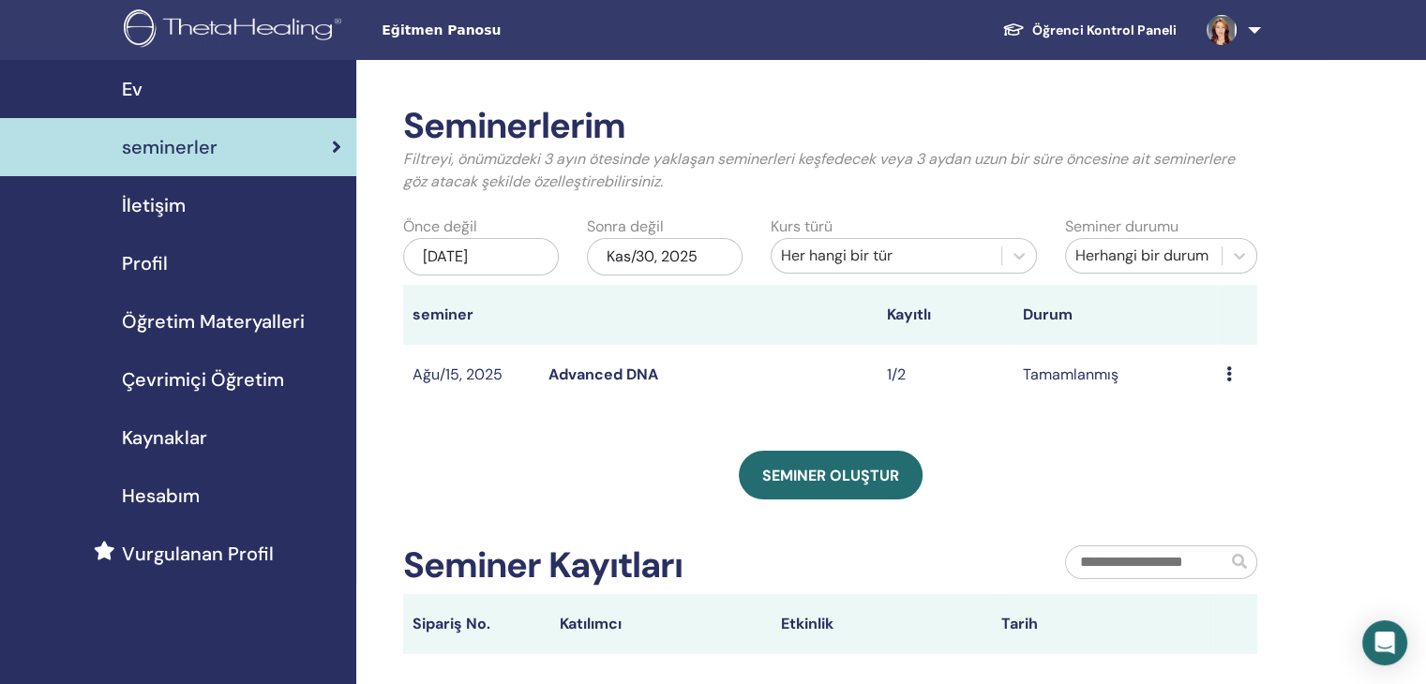
click at [1227, 372] on icon at bounding box center [1229, 373] width 6 height 15
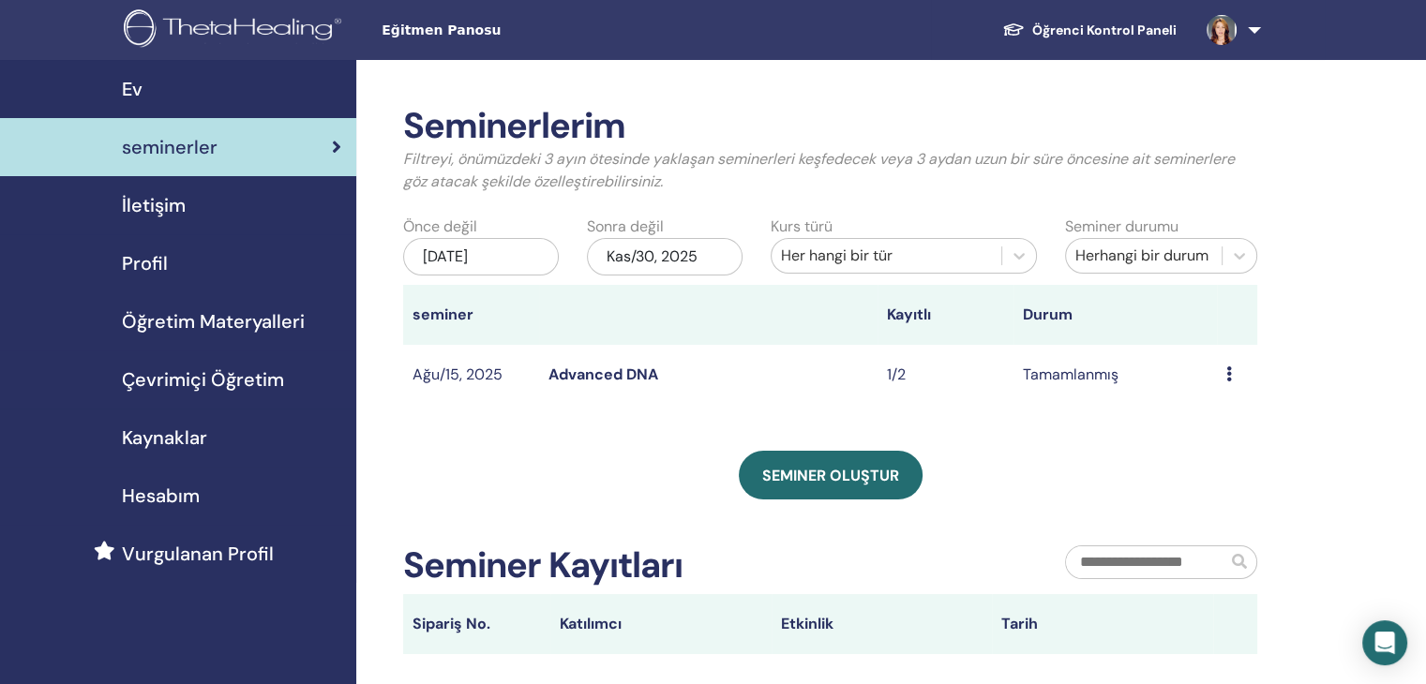
click at [1227, 372] on icon at bounding box center [1229, 373] width 6 height 15
click at [1229, 371] on icon at bounding box center [1229, 373] width 6 height 15
click at [1229, 372] on li "Ön izleme" at bounding box center [1218, 386] width 106 height 28
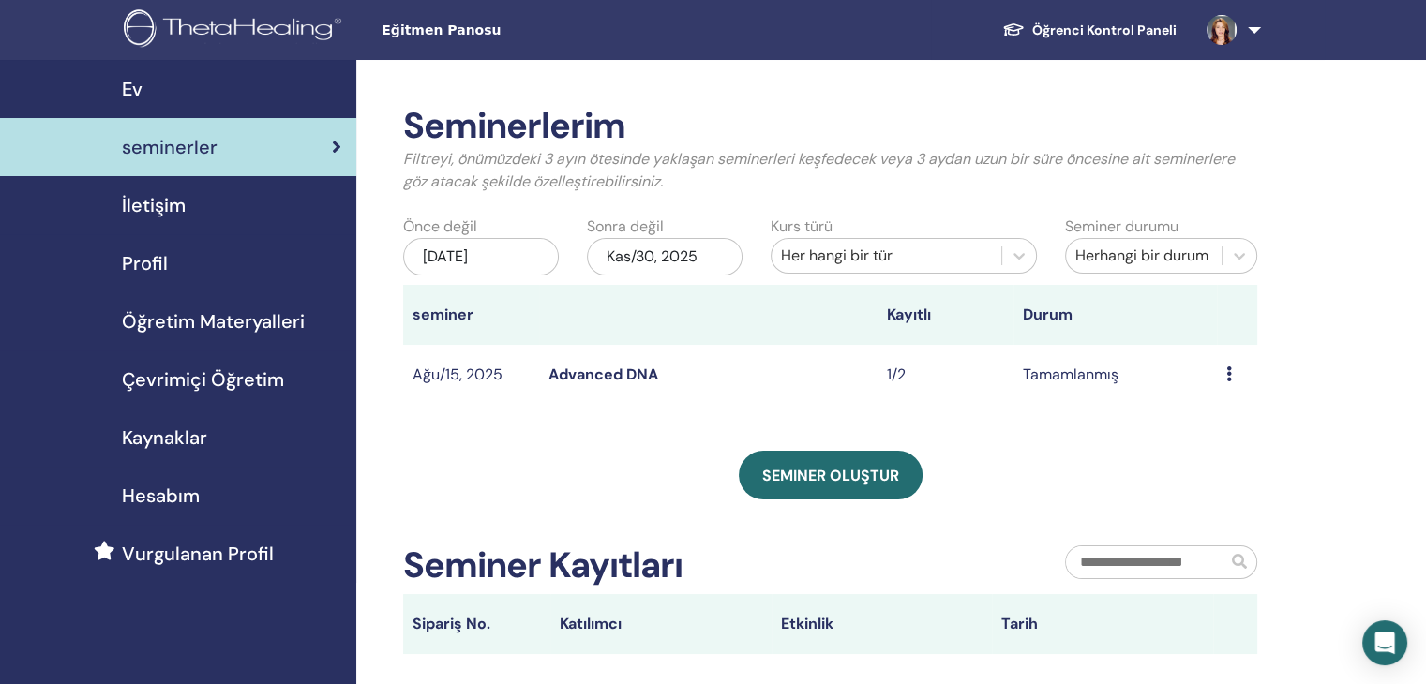
click at [1229, 371] on icon at bounding box center [1229, 373] width 6 height 15
click at [1062, 381] on td "Tamamlanmış" at bounding box center [1114, 375] width 203 height 61
click at [1230, 373] on icon at bounding box center [1229, 373] width 6 height 15
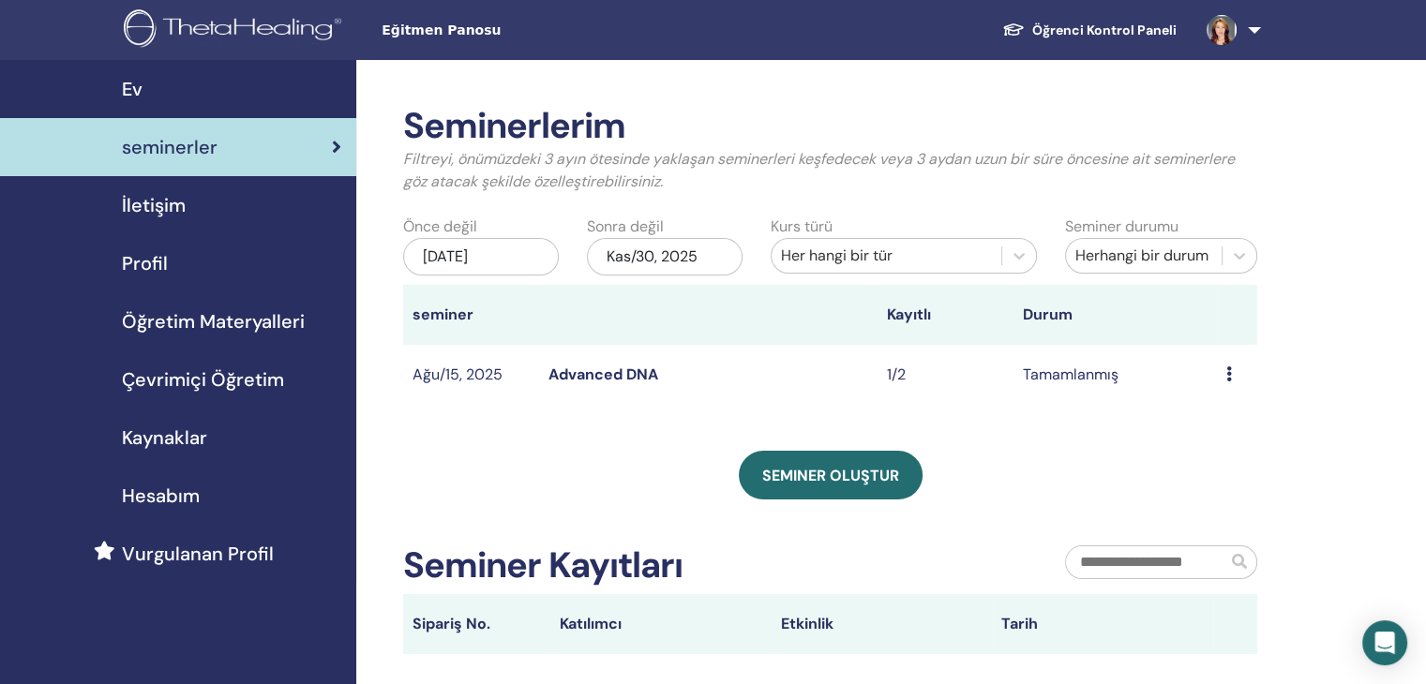
click at [1227, 373] on icon at bounding box center [1229, 373] width 6 height 15
click at [440, 375] on td "Ağu/15, 2025" at bounding box center [471, 375] width 136 height 61
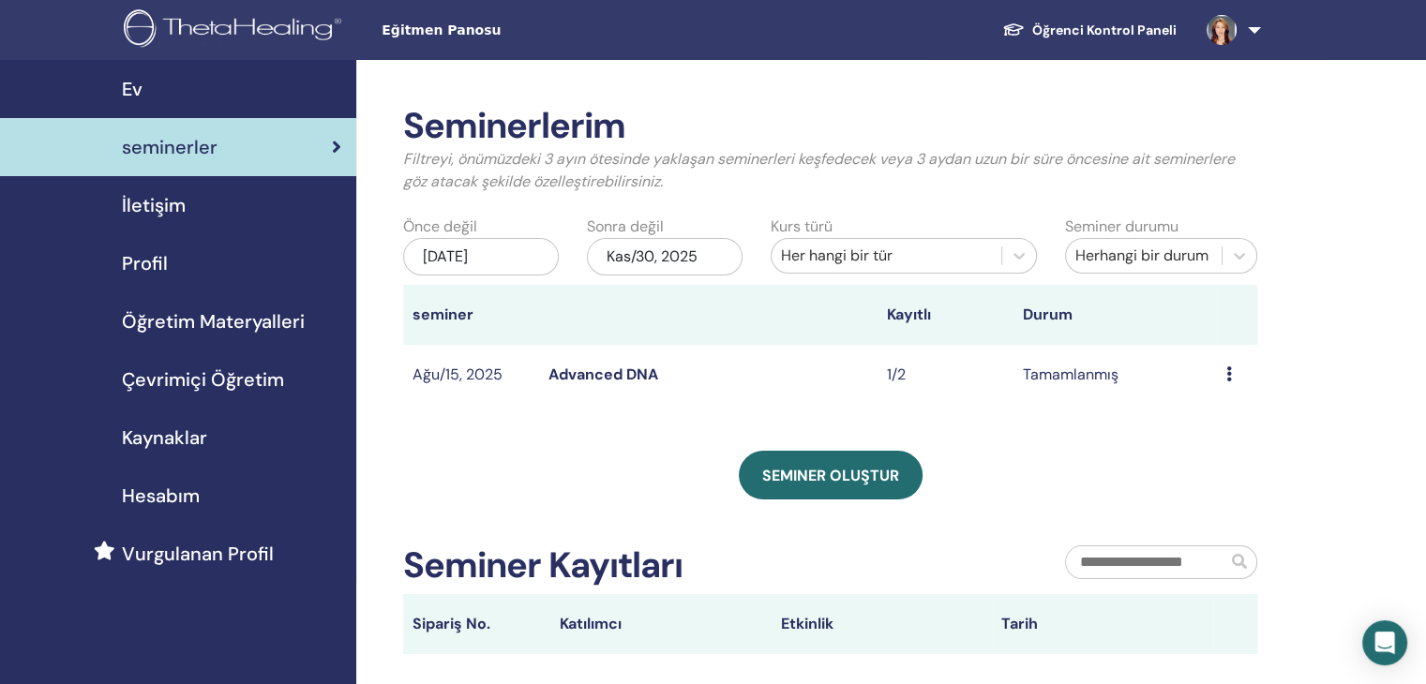
click at [529, 375] on td "Ağu/15, 2025" at bounding box center [471, 375] width 136 height 61
drag, startPoint x: 529, startPoint y: 375, endPoint x: 589, endPoint y: 375, distance: 60.0
click at [529, 375] on td "Ağu/15, 2025" at bounding box center [471, 375] width 136 height 61
click at [1109, 380] on td "Tamamlanmış" at bounding box center [1114, 375] width 203 height 61
drag, startPoint x: 1109, startPoint y: 380, endPoint x: 1200, endPoint y: 374, distance: 91.1
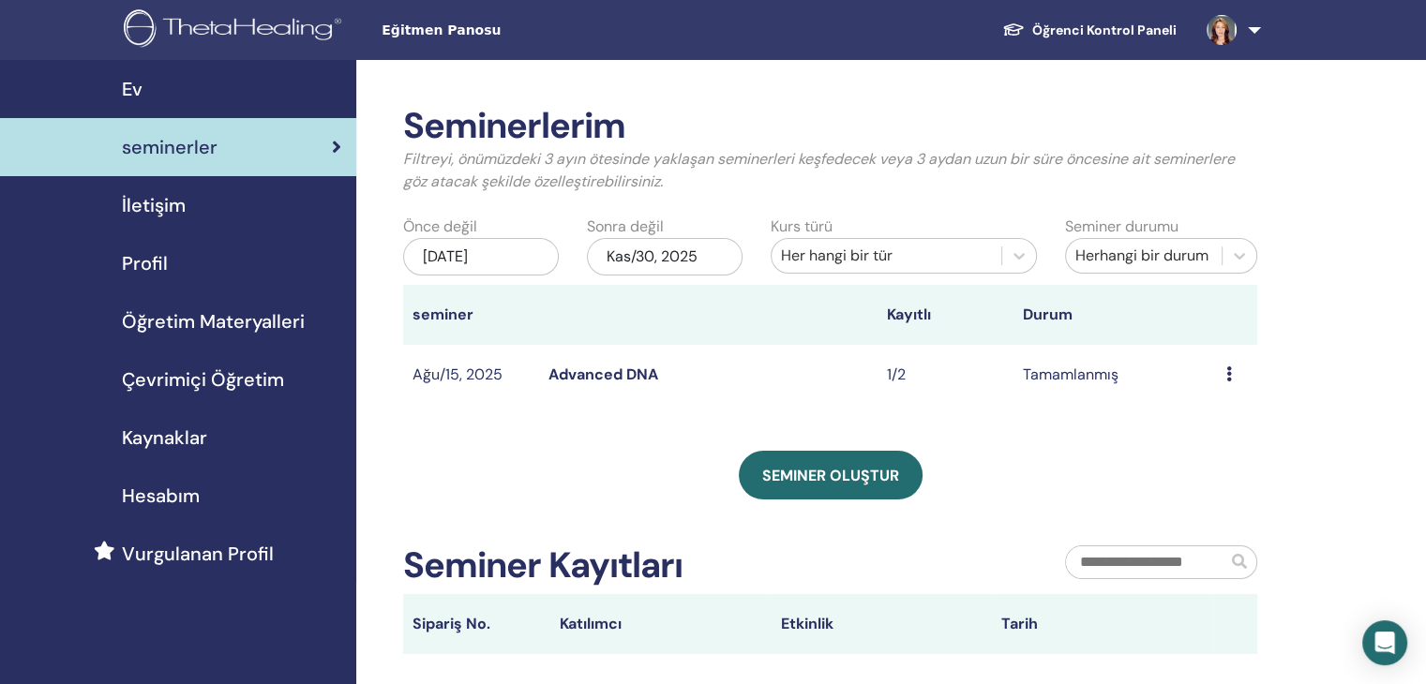
click at [1109, 380] on td "Tamamlanmış" at bounding box center [1114, 375] width 203 height 61
click at [1228, 371] on icon at bounding box center [1229, 373] width 6 height 15
click at [1212, 417] on link "katılımcılar" at bounding box center [1217, 415] width 76 height 20
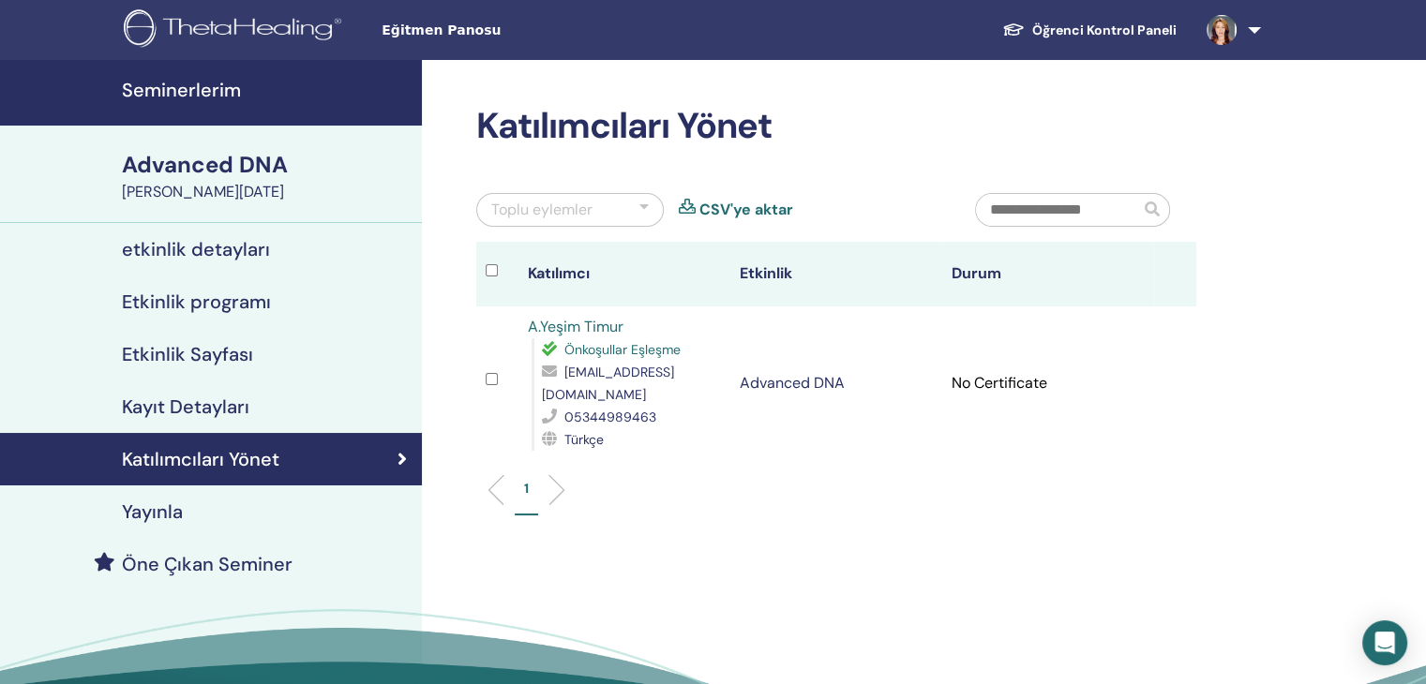
click at [172, 456] on h4 "Katılımcıları Yönet" at bounding box center [200, 459] width 157 height 22
click at [216, 246] on h4 "etkinlik detayları" at bounding box center [196, 249] width 148 height 22
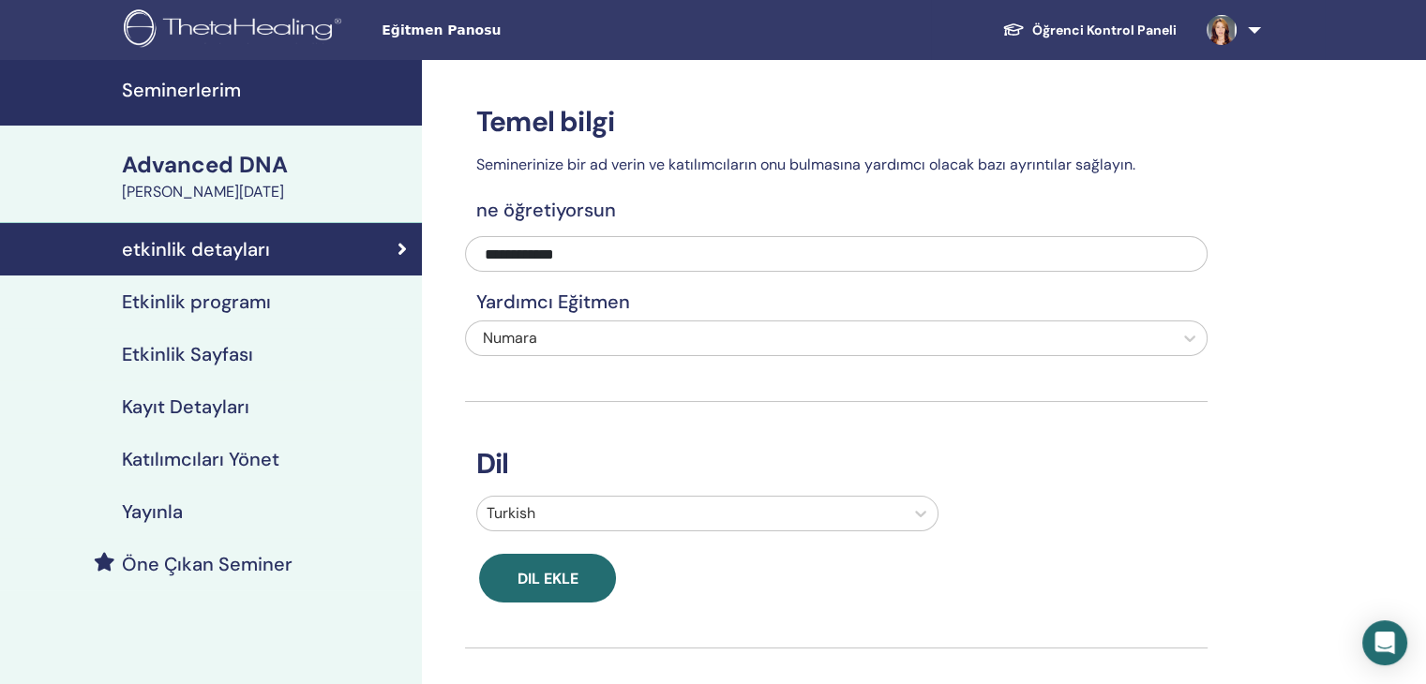
click at [207, 451] on h4 "Katılımcıları Yönet" at bounding box center [200, 459] width 157 height 22
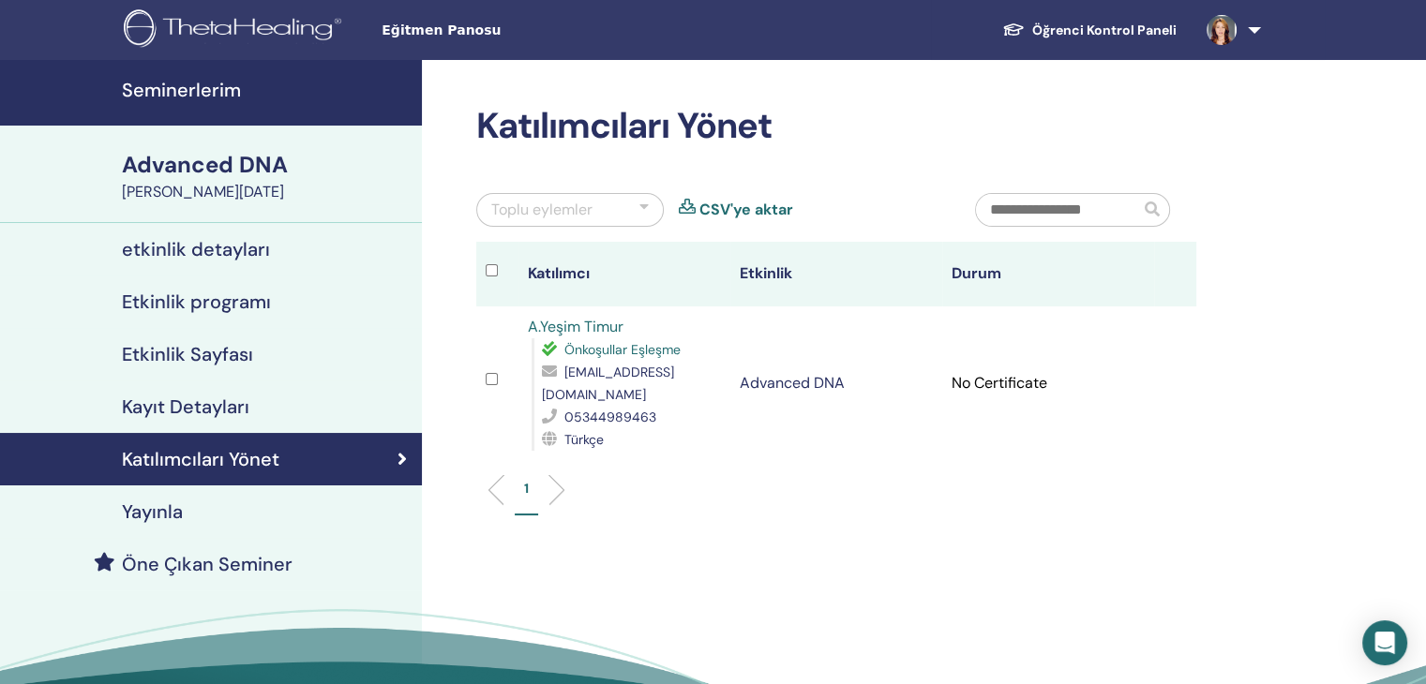
click at [524, 487] on p "1" at bounding box center [526, 489] width 5 height 20
click at [224, 564] on h4 "Öne Çıkan Seminer" at bounding box center [207, 564] width 171 height 22
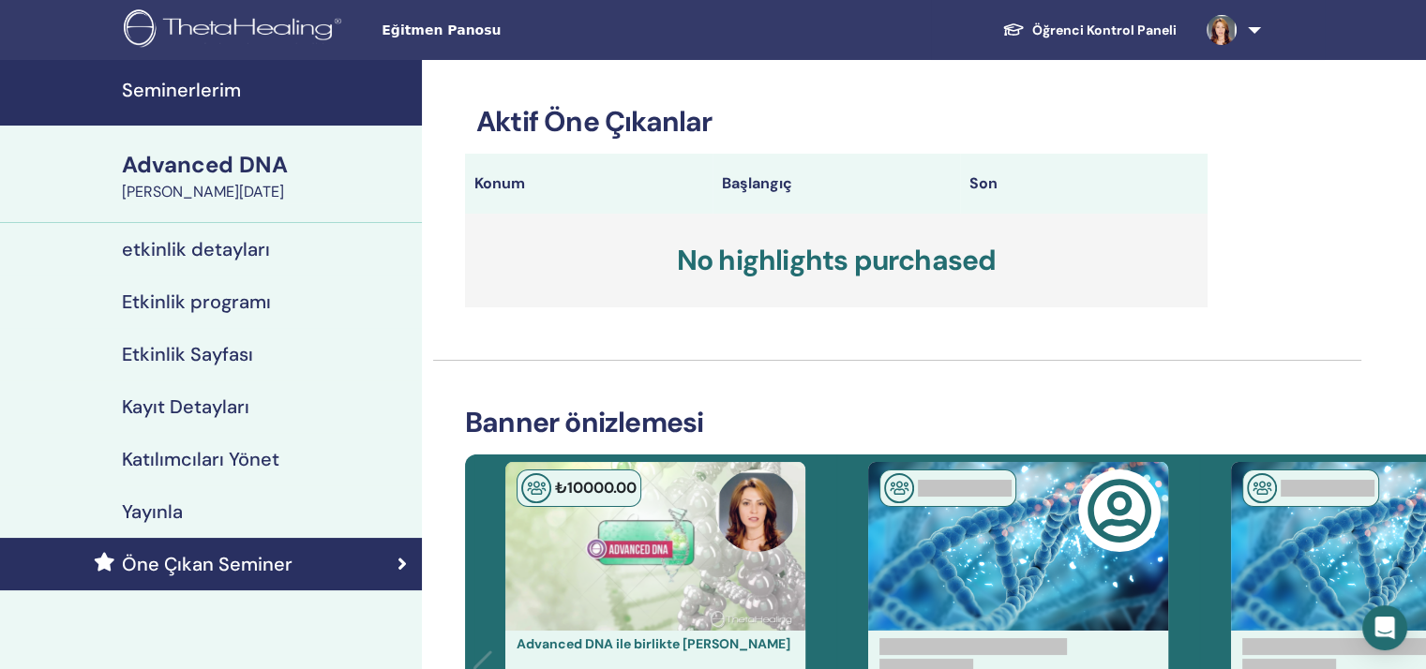
click at [263, 456] on h4 "Katılımcıları Yönet" at bounding box center [200, 459] width 157 height 22
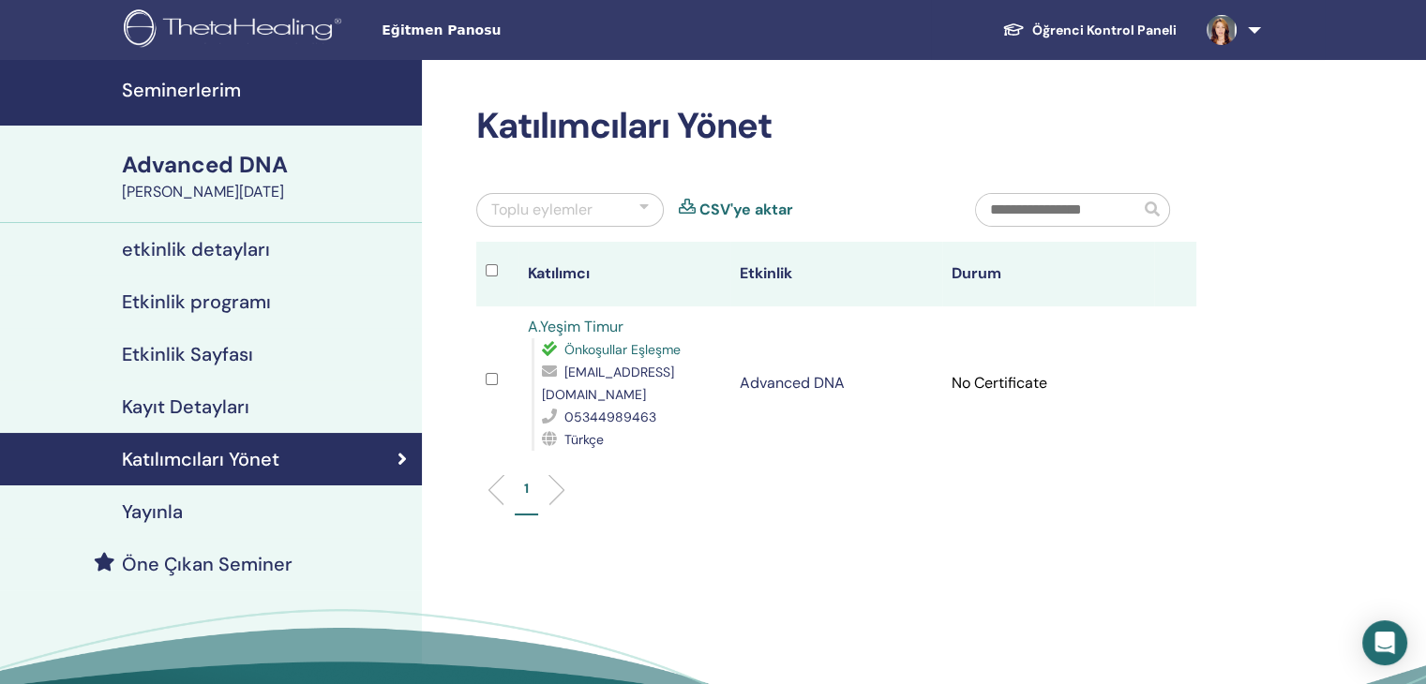
click at [219, 401] on h4 "Kayıt Detayları" at bounding box center [185, 407] width 127 height 22
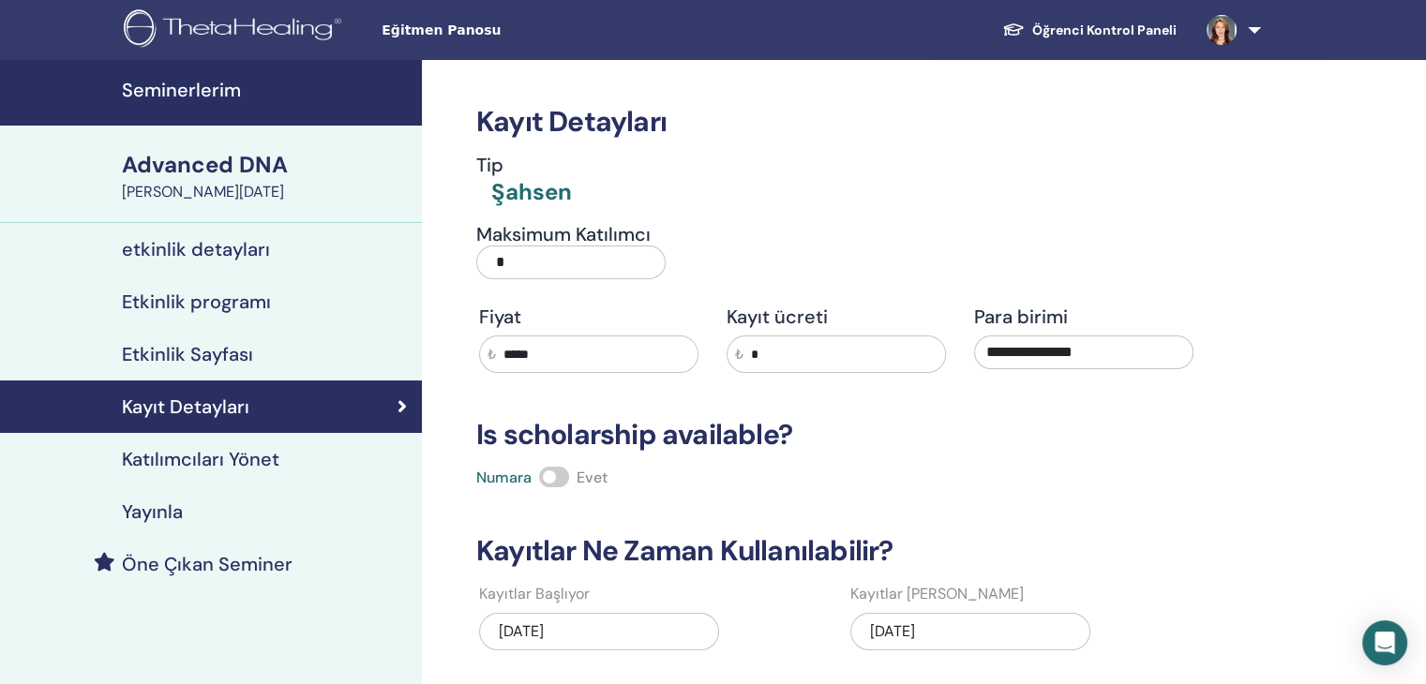
click at [175, 252] on h4 "etkinlik detayları" at bounding box center [196, 249] width 148 height 22
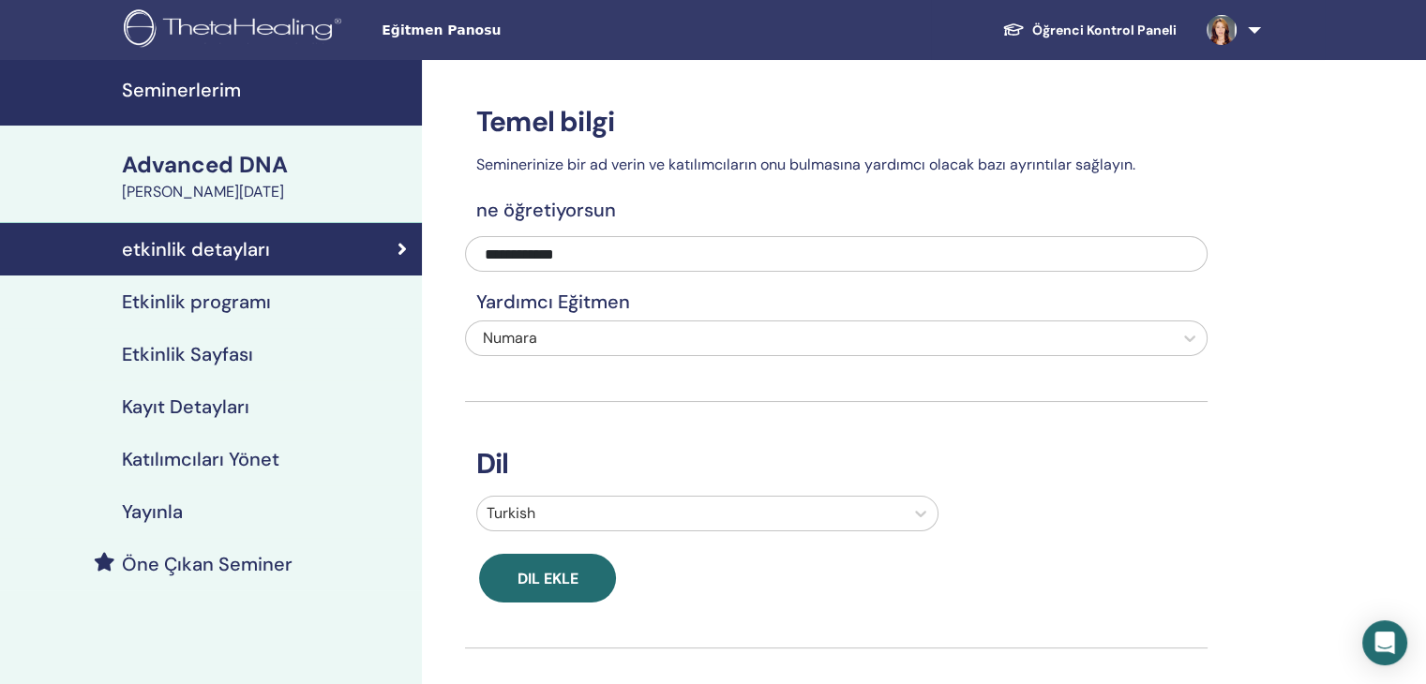
click at [195, 191] on div "August 15, 2025" at bounding box center [266, 192] width 289 height 22
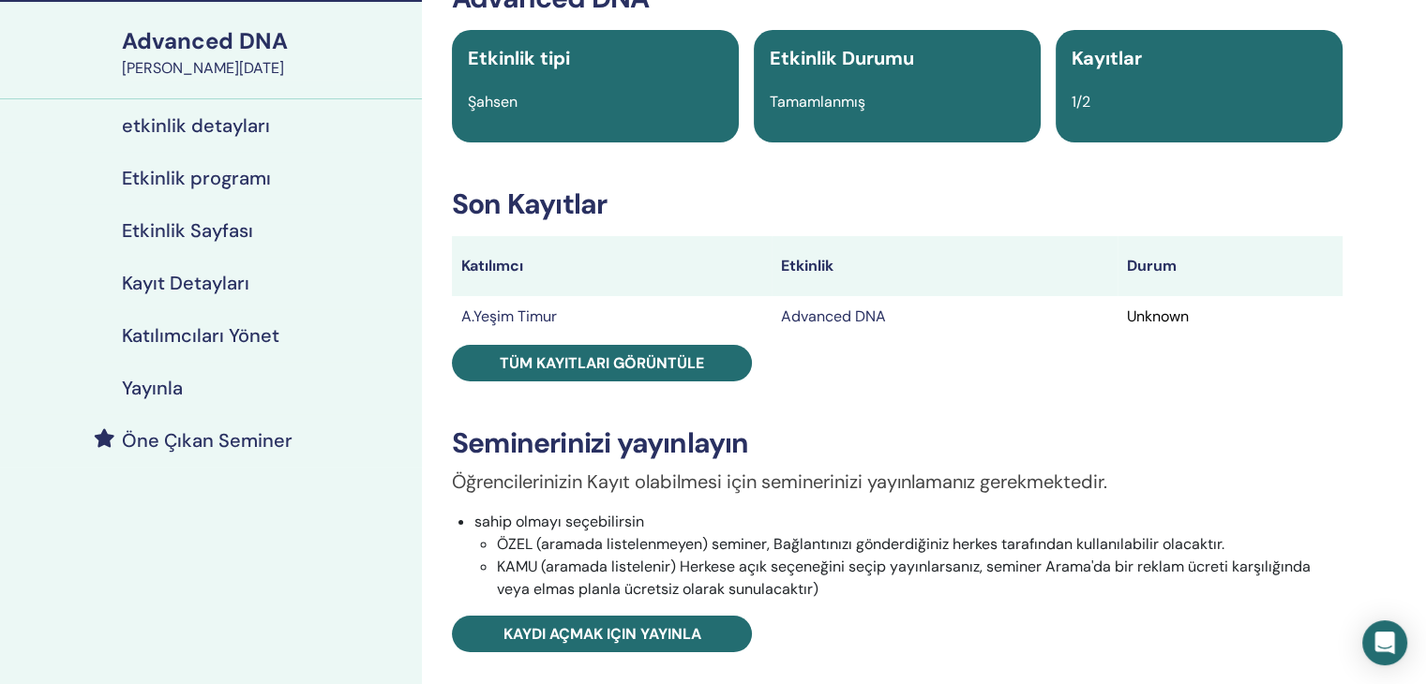
scroll to position [94, 0]
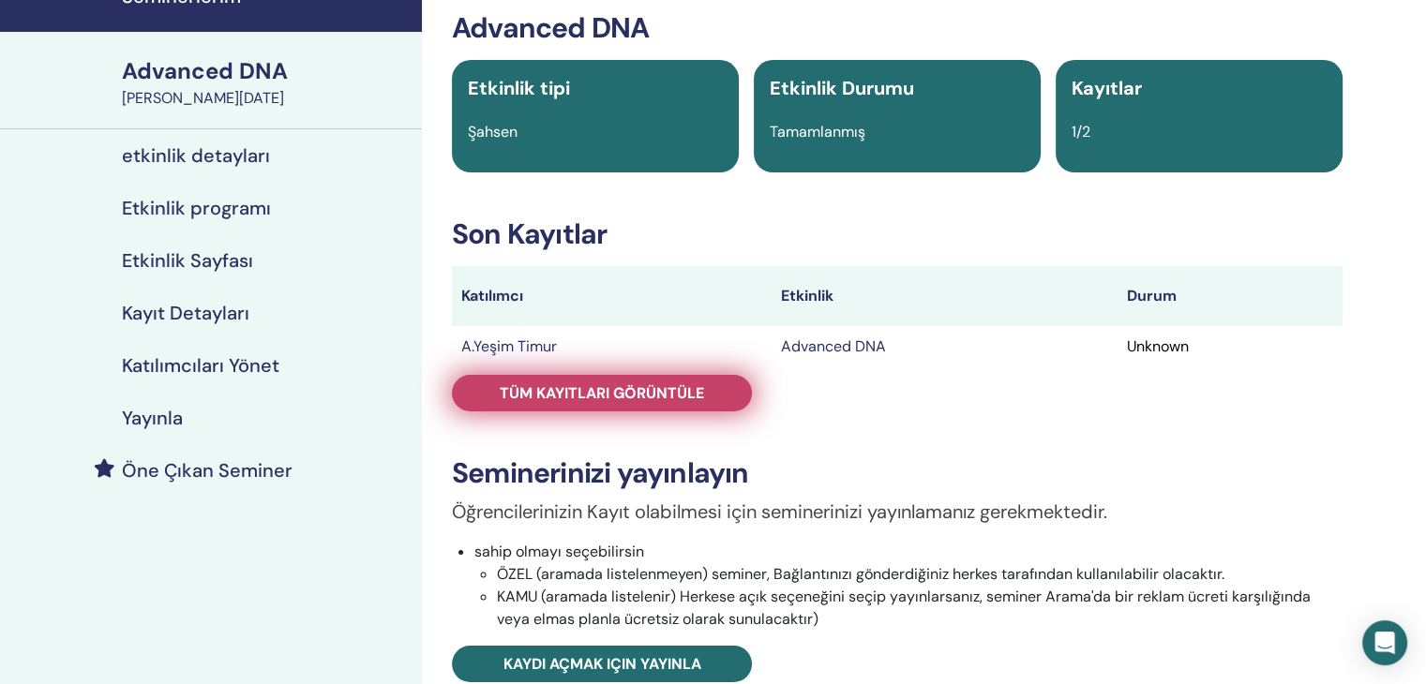
click at [656, 395] on span "Tüm kayıtları görüntüle" at bounding box center [602, 393] width 204 height 20
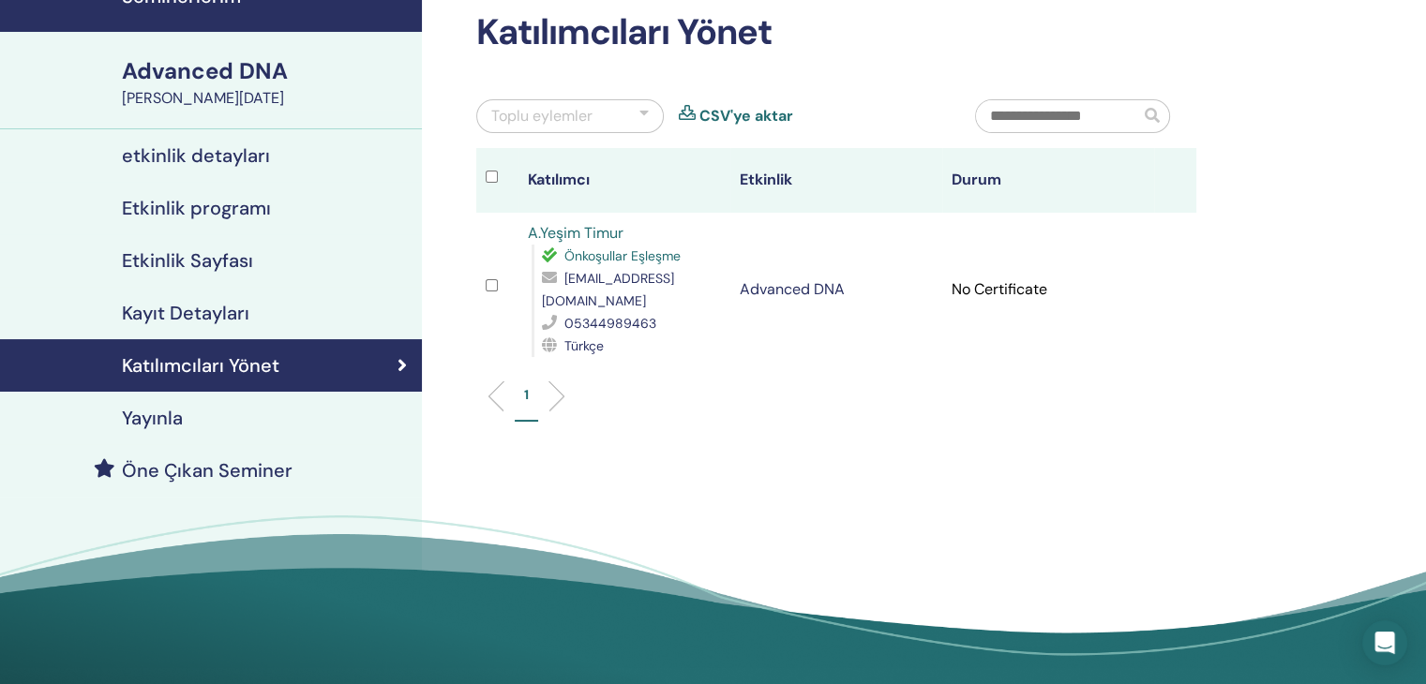
click at [720, 115] on link "CSV'ye aktar" at bounding box center [746, 116] width 94 height 22
click at [1034, 293] on td "No Certificate" at bounding box center [1048, 290] width 212 height 154
drag, startPoint x: 911, startPoint y: 387, endPoint x: 901, endPoint y: 387, distance: 10.3
click at [909, 387] on ul "1" at bounding box center [836, 403] width 688 height 37
